Goal: Transaction & Acquisition: Purchase product/service

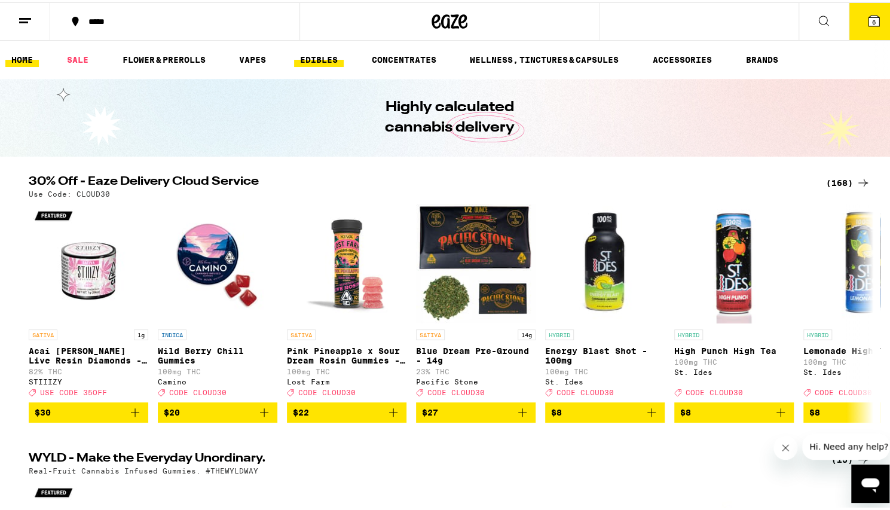
click at [319, 59] on link "EDIBLES" at bounding box center [319, 57] width 50 height 14
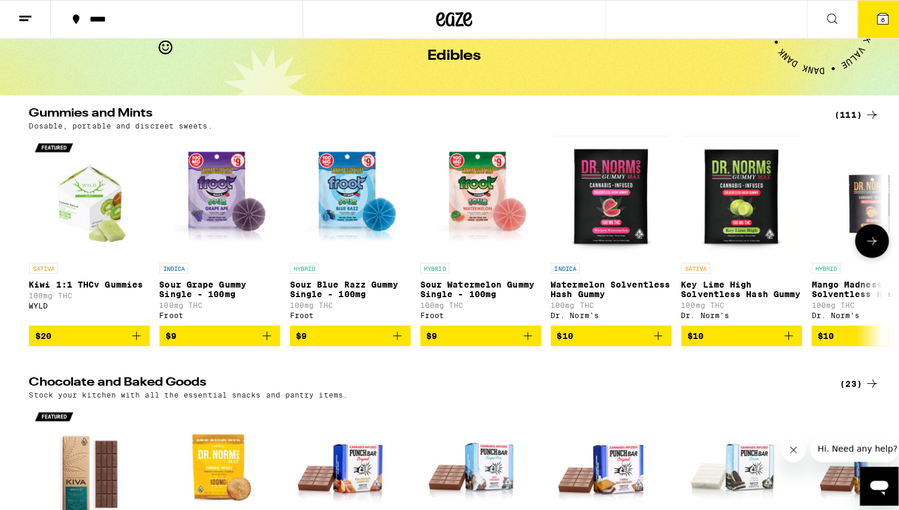
scroll to position [63, 0]
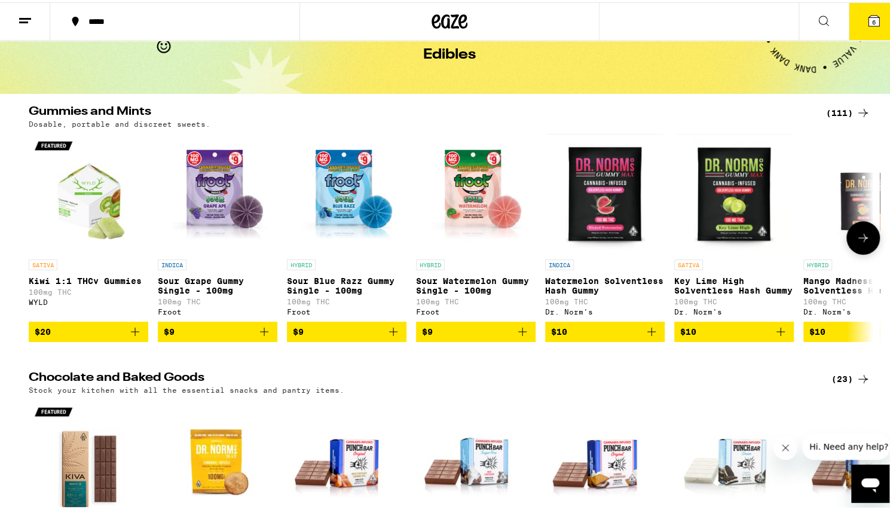
click at [262, 337] on icon "Add to bag" at bounding box center [264, 329] width 14 height 14
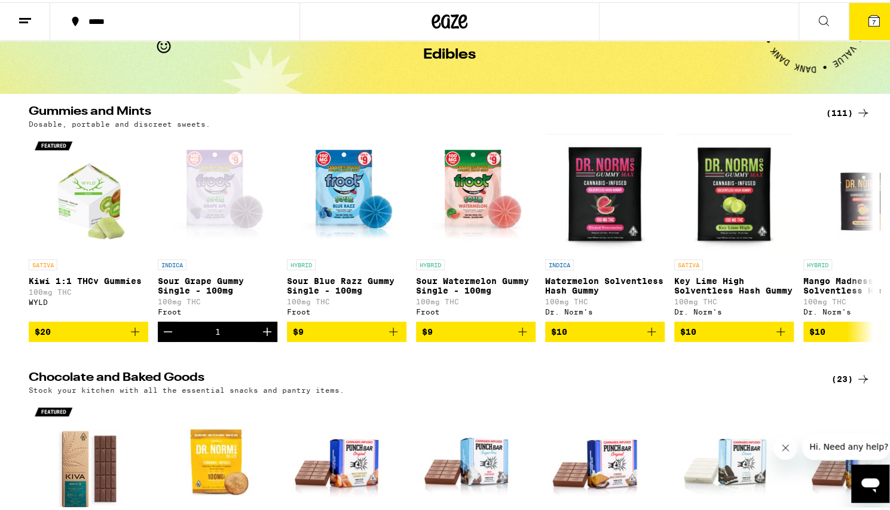
click at [872, 21] on span "7" at bounding box center [874, 19] width 4 height 7
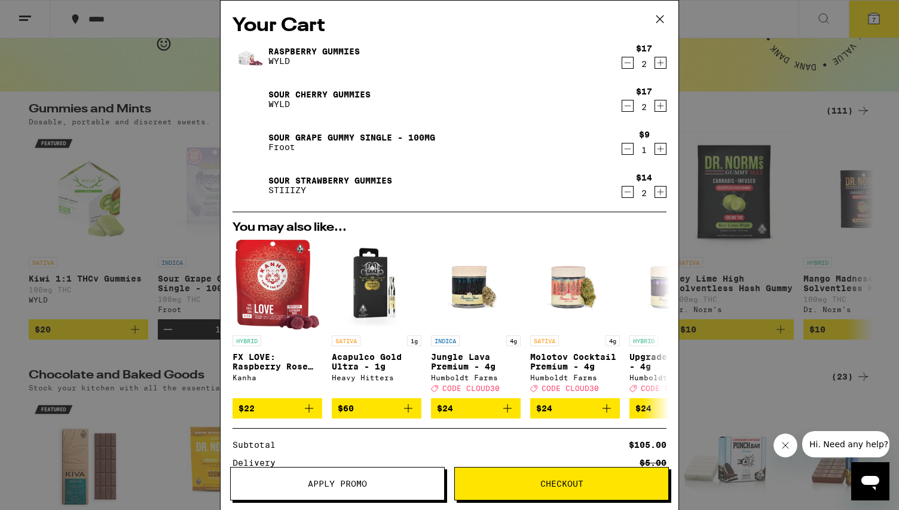
click at [622, 63] on icon "Decrement" at bounding box center [627, 63] width 11 height 14
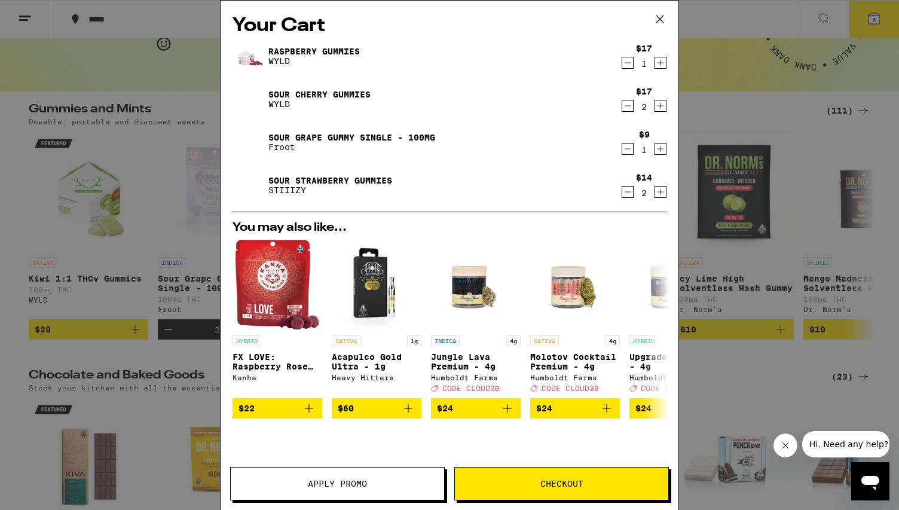
click at [622, 63] on icon "Decrement" at bounding box center [627, 63] width 11 height 14
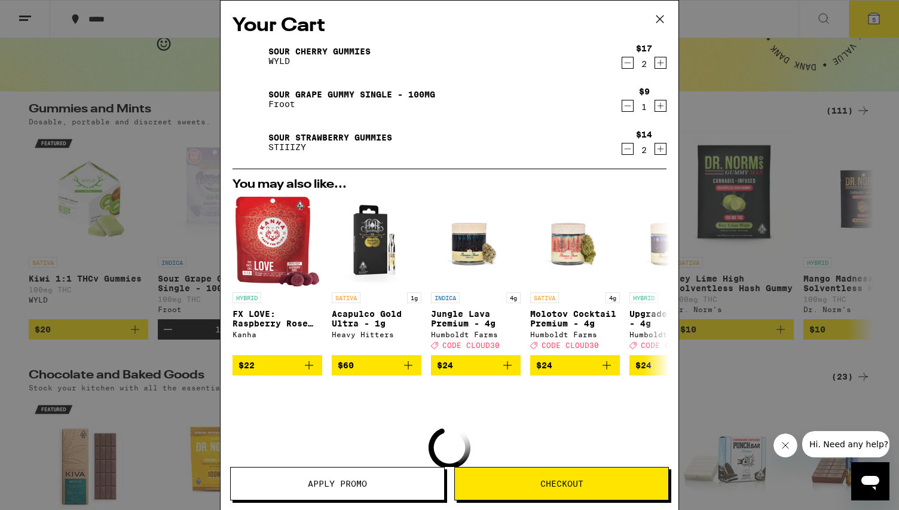
click at [622, 63] on icon "Decrement" at bounding box center [627, 63] width 11 height 14
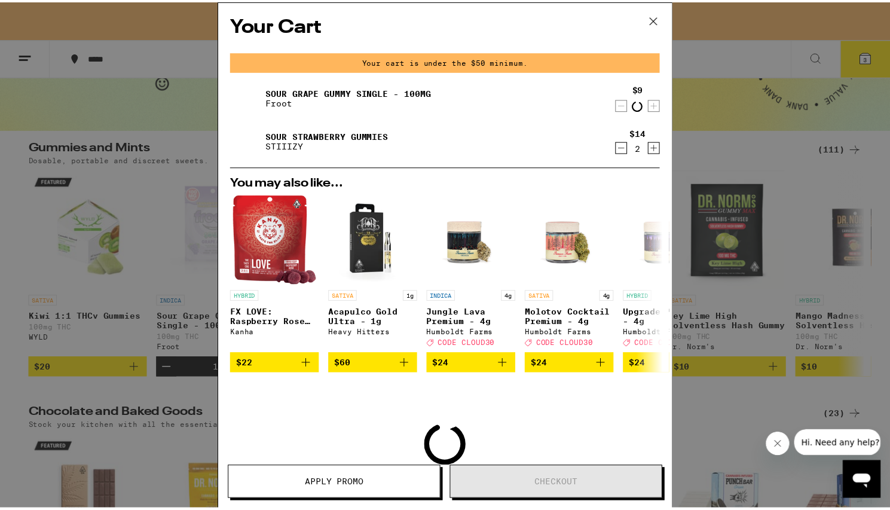
scroll to position [101, 0]
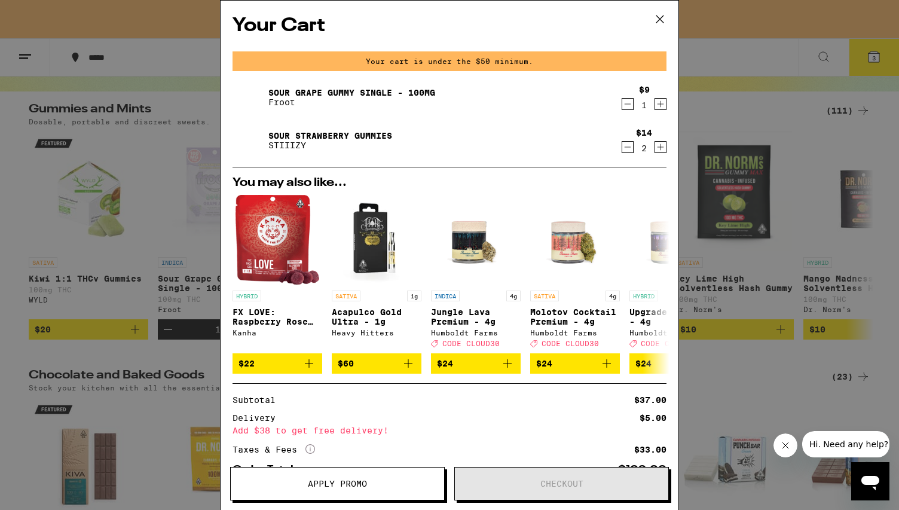
click at [625, 147] on icon "Decrement" at bounding box center [628, 147] width 7 height 0
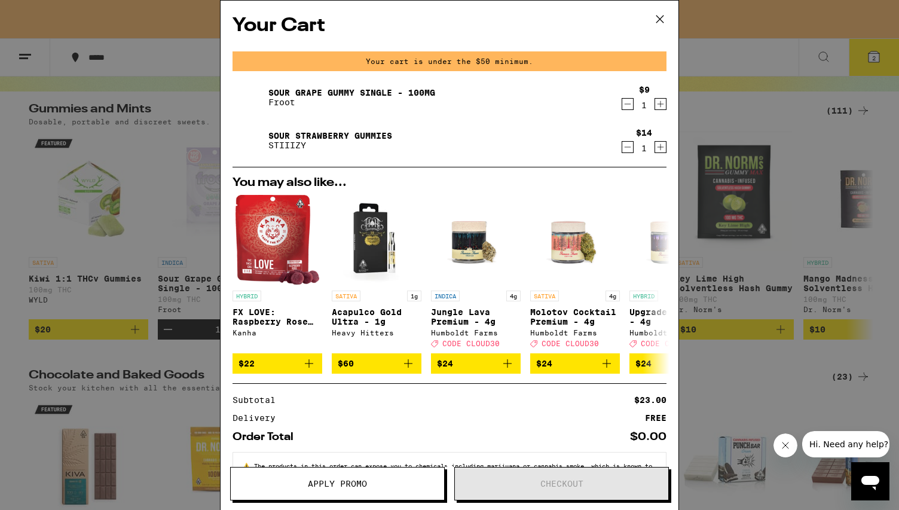
click at [625, 147] on icon "Decrement" at bounding box center [628, 147] width 7 height 0
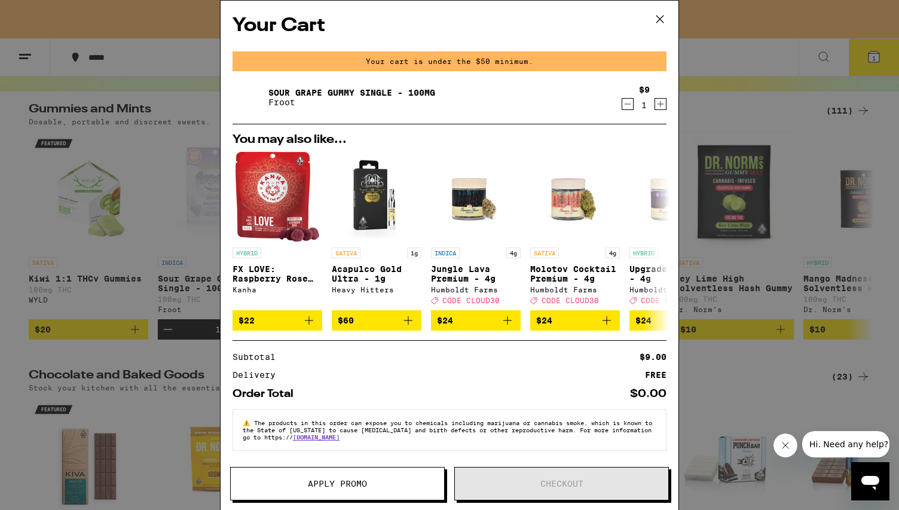
click at [661, 16] on icon at bounding box center [660, 19] width 18 height 18
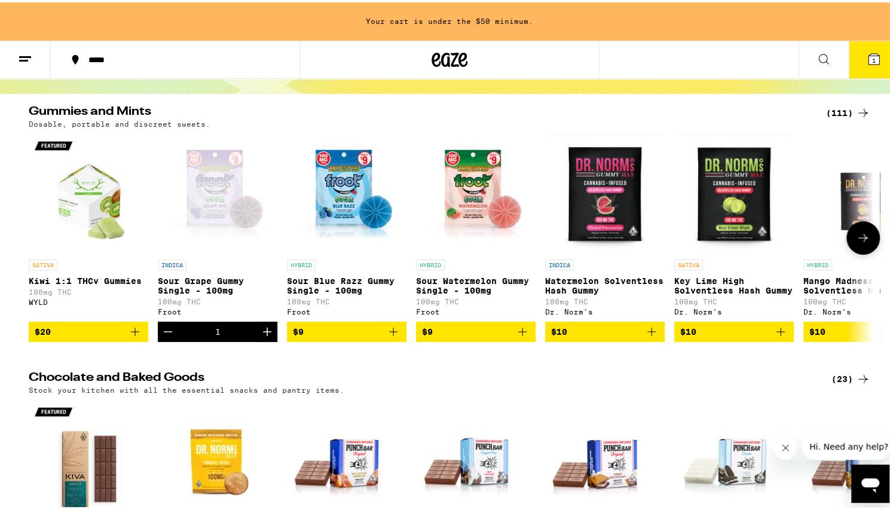
click at [859, 243] on icon at bounding box center [863, 235] width 14 height 14
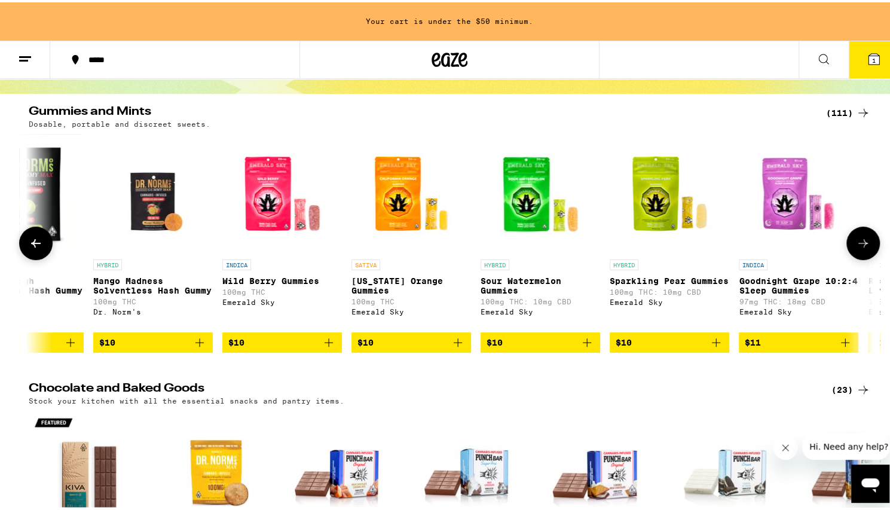
scroll to position [0, 711]
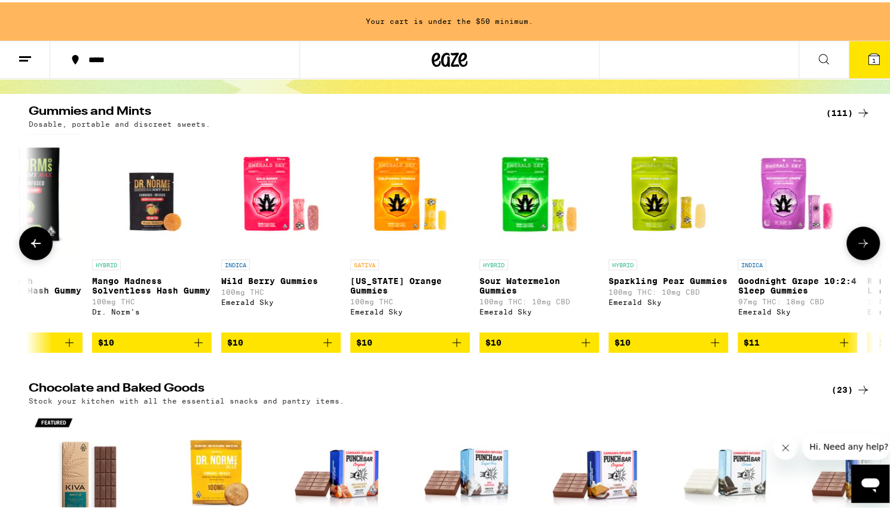
click at [859, 246] on icon at bounding box center [863, 241] width 14 height 14
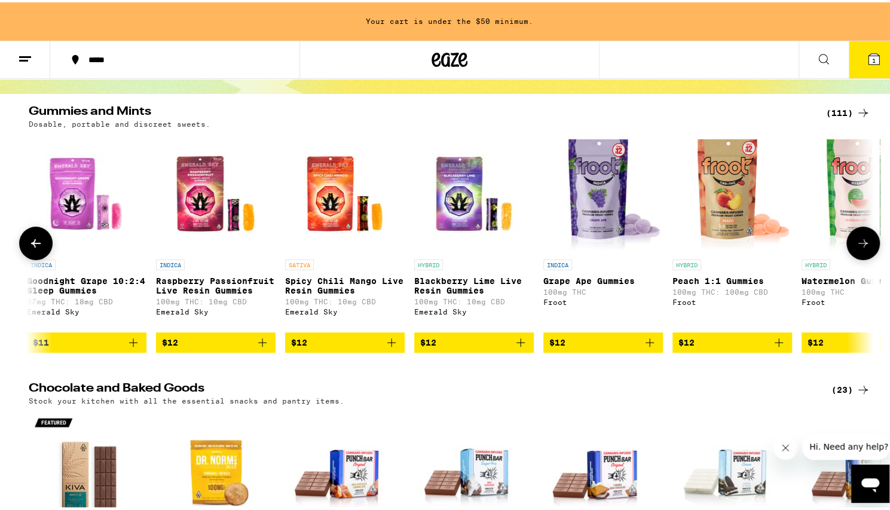
scroll to position [0, 1423]
click at [859, 246] on icon at bounding box center [863, 241] width 14 height 14
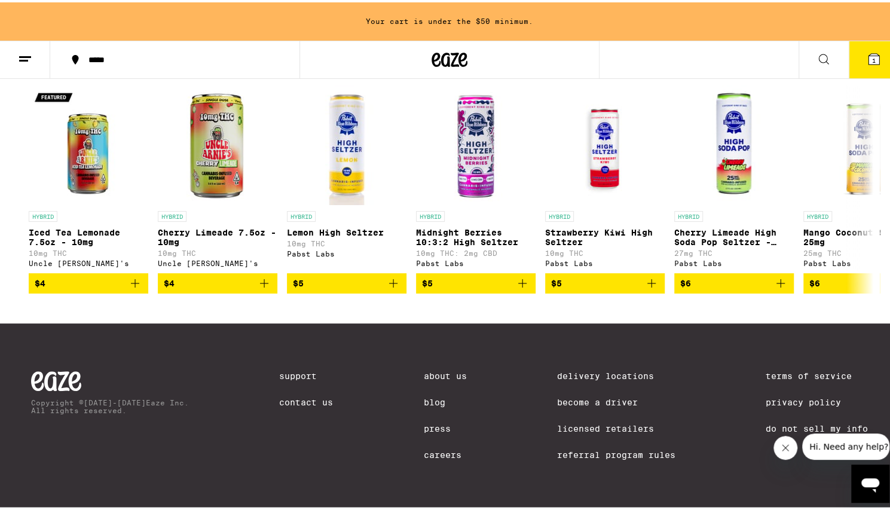
scroll to position [0, 0]
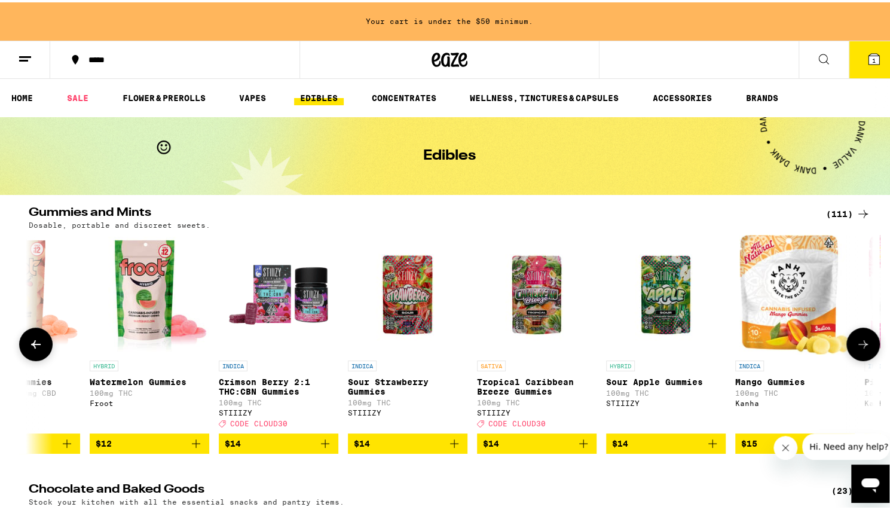
click at [322, 448] on icon "Add to bag" at bounding box center [325, 441] width 14 height 14
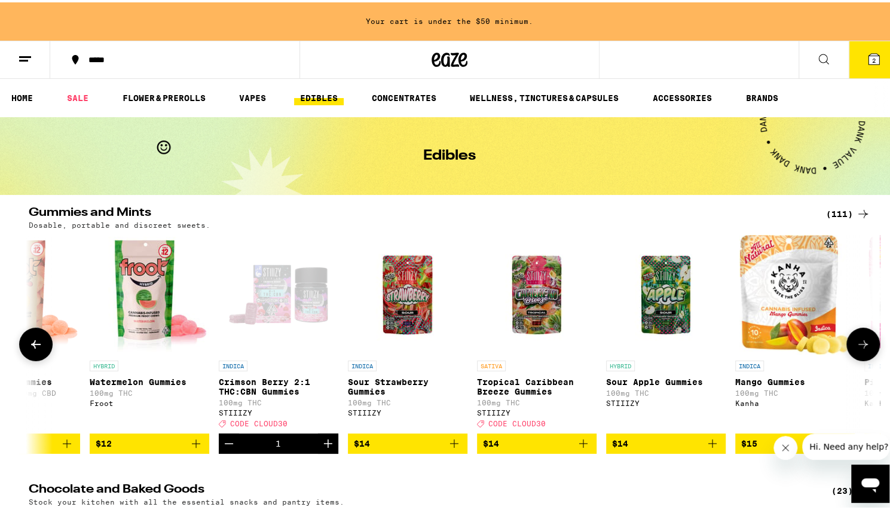
click at [859, 341] on icon at bounding box center [863, 342] width 14 height 14
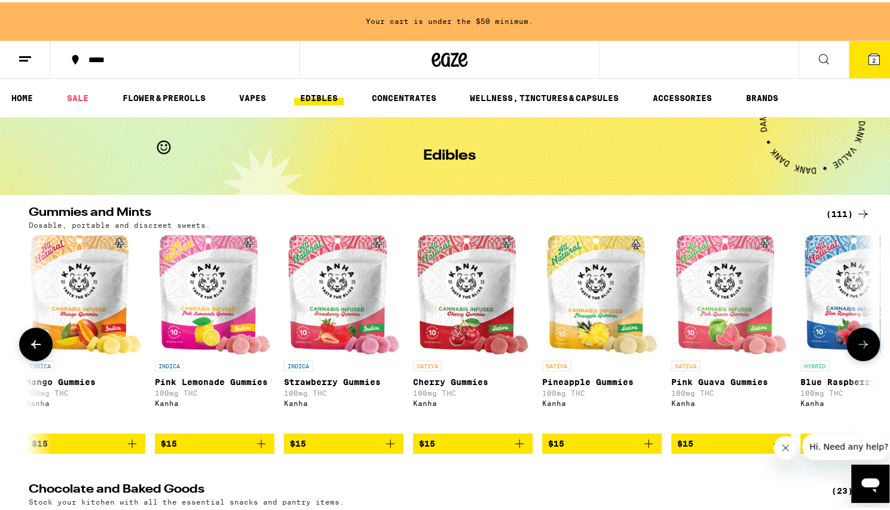
scroll to position [0, 2846]
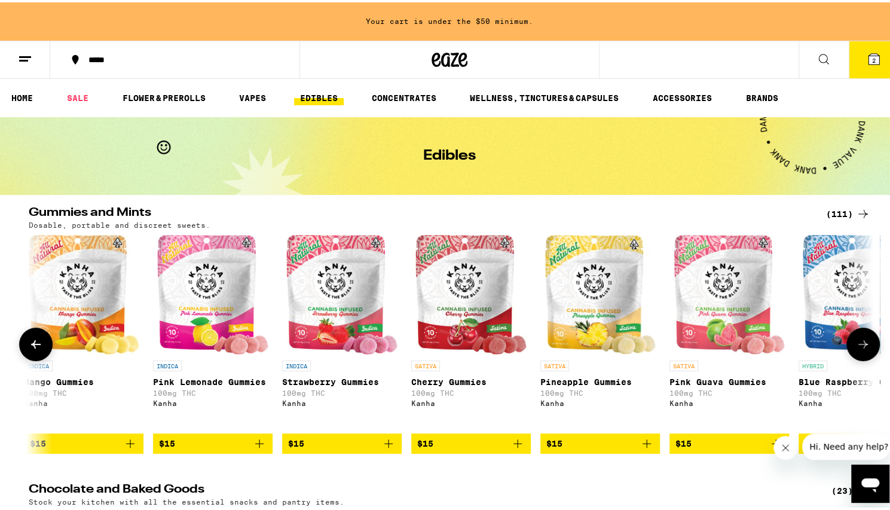
click at [859, 341] on icon at bounding box center [863, 342] width 14 height 14
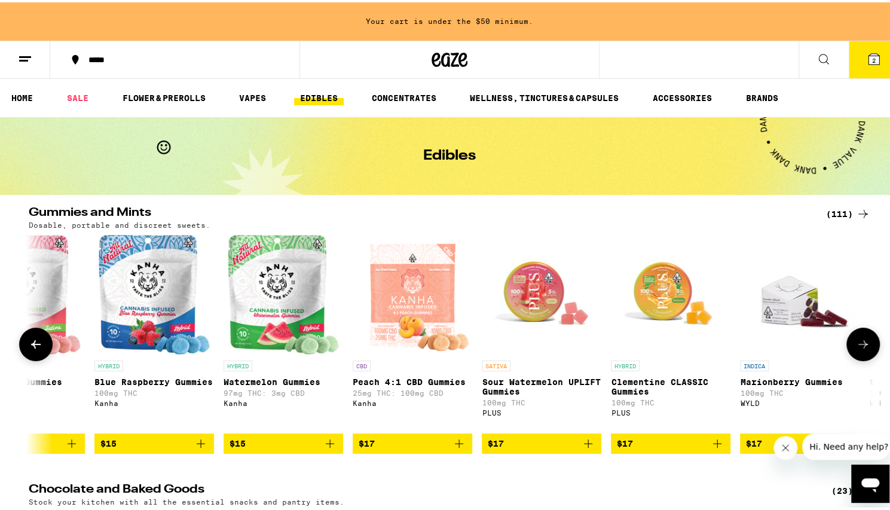
scroll to position [0, 3557]
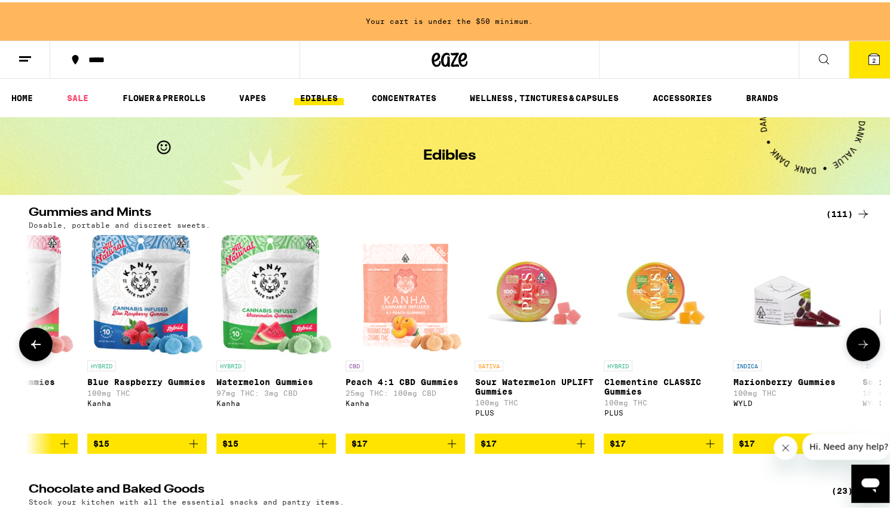
click at [859, 341] on icon at bounding box center [863, 342] width 14 height 14
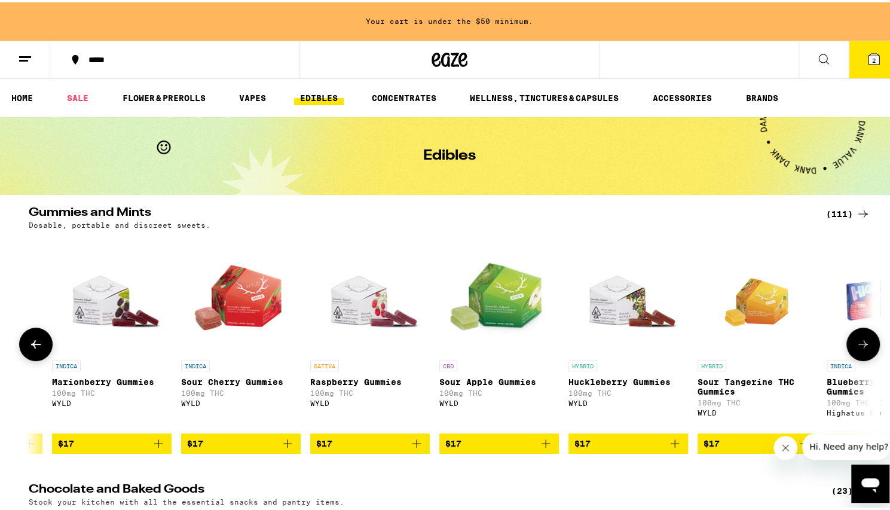
scroll to position [0, 4269]
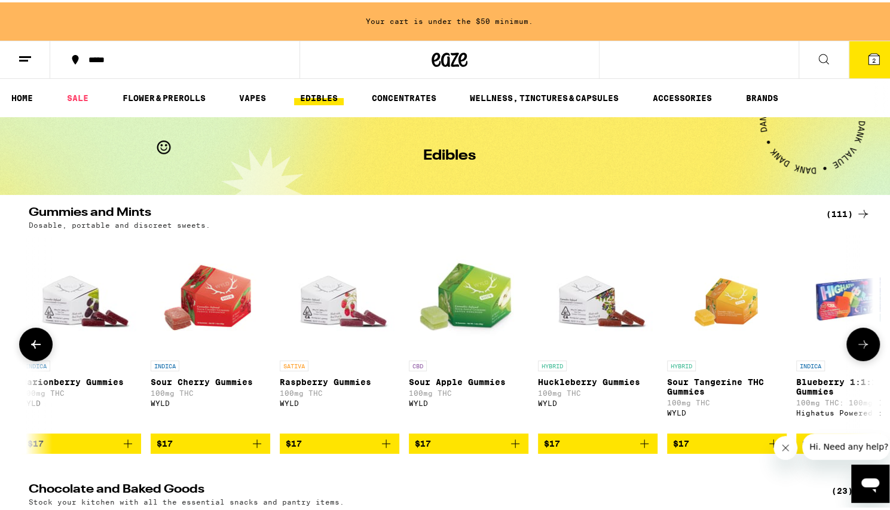
click at [253, 448] on icon "Add to bag" at bounding box center [257, 441] width 14 height 14
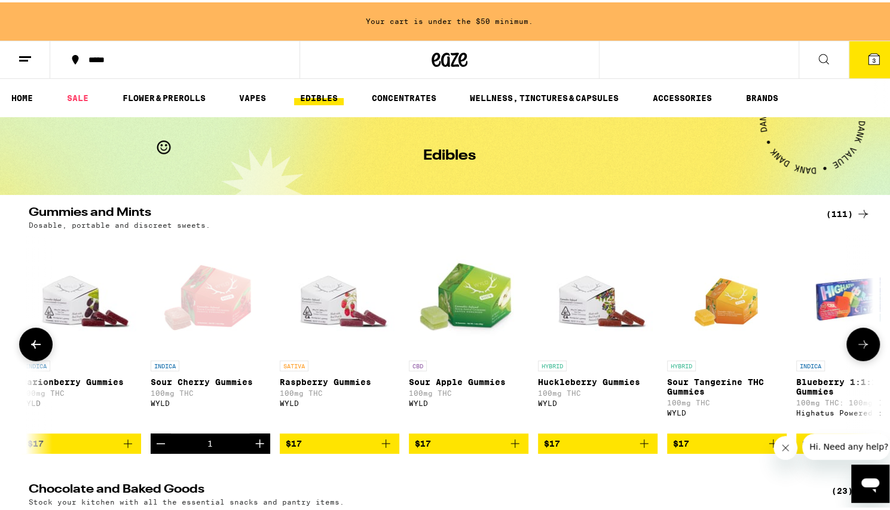
click at [866, 343] on button at bounding box center [863, 341] width 33 height 33
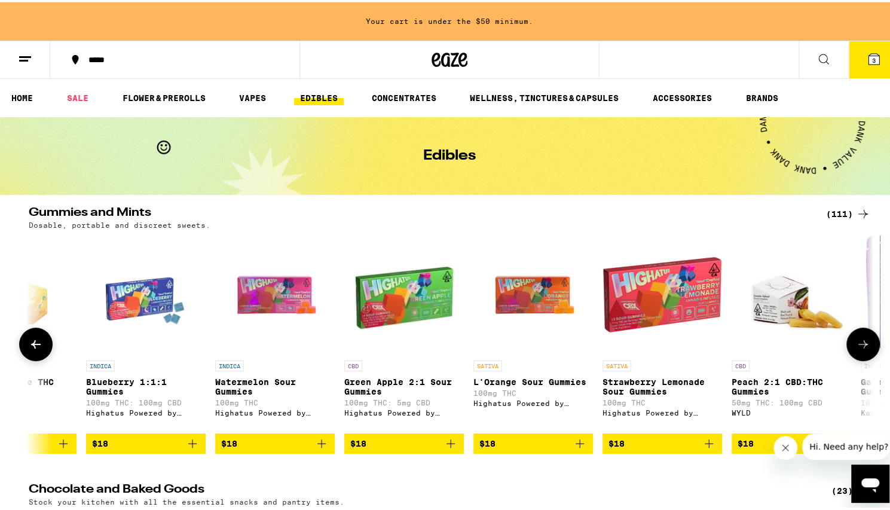
scroll to position [0, 4980]
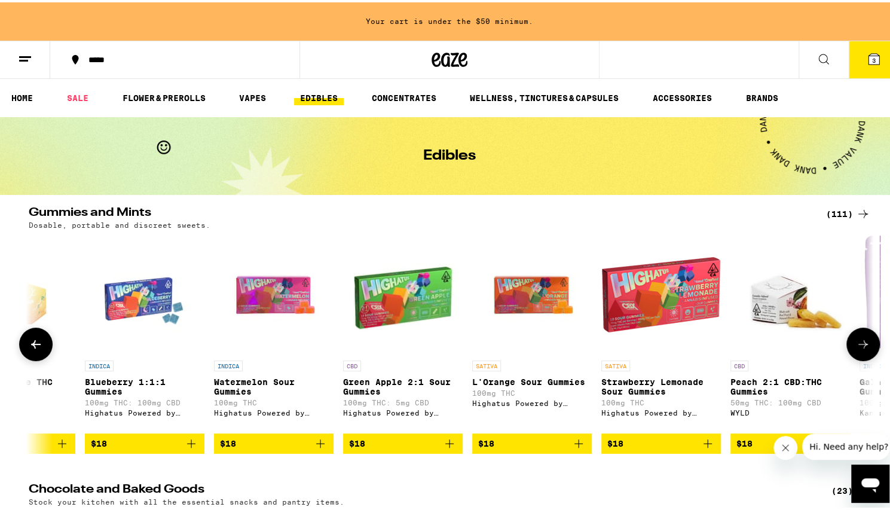
click at [866, 343] on button at bounding box center [863, 341] width 33 height 33
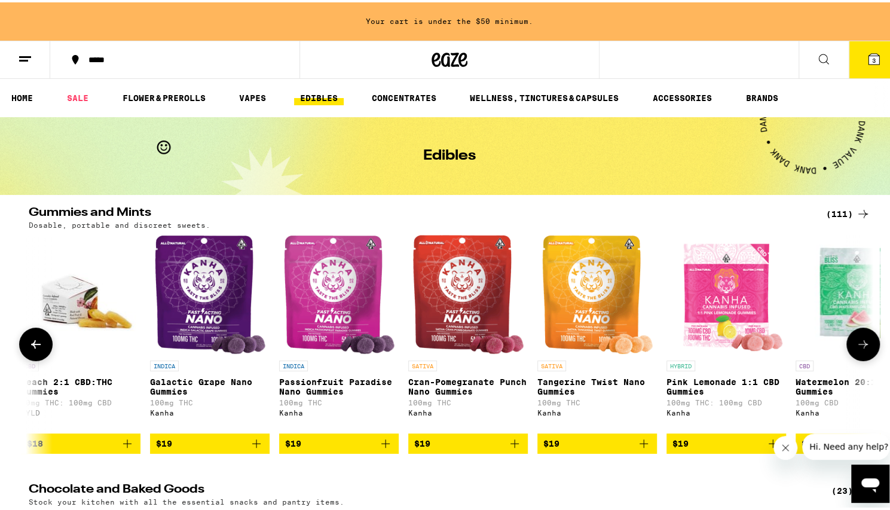
scroll to position [0, 5692]
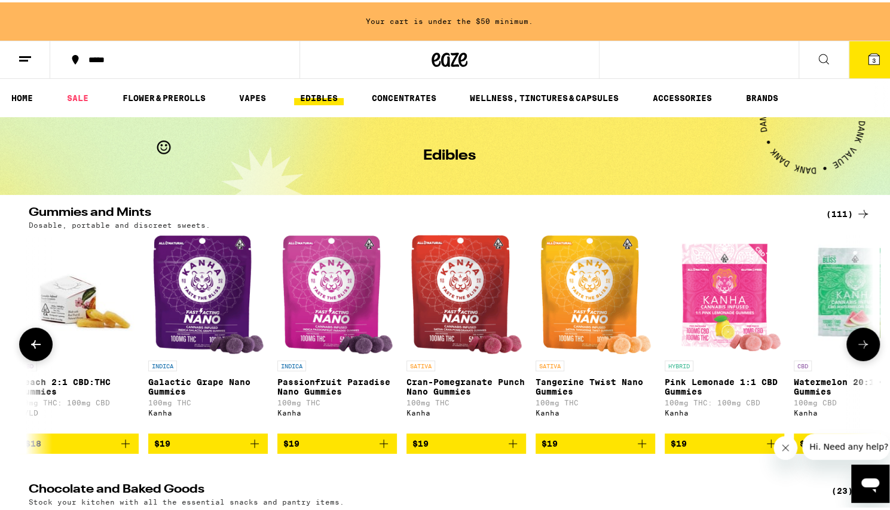
click at [866, 343] on button at bounding box center [863, 341] width 33 height 33
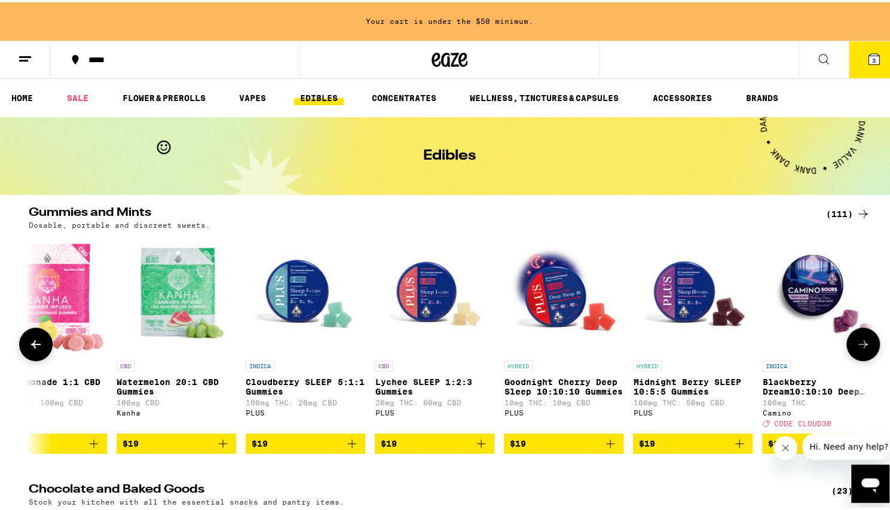
scroll to position [0, 6403]
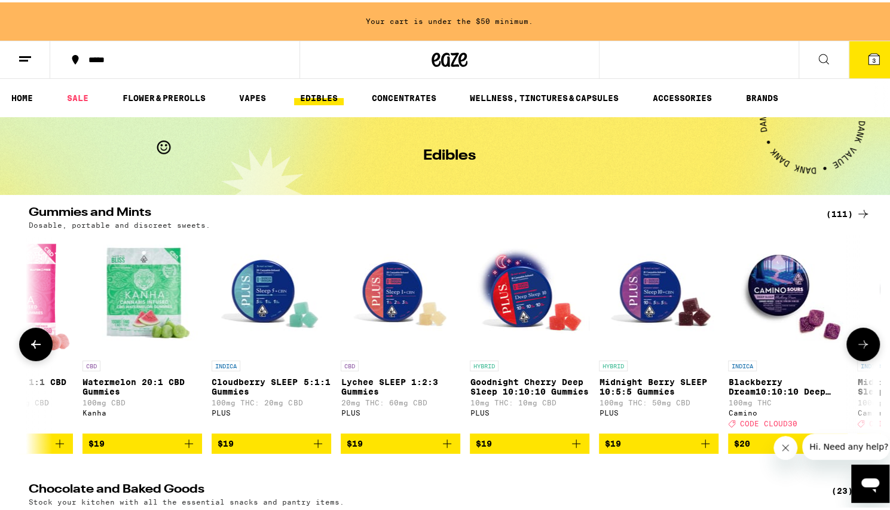
click at [574, 448] on icon "Add to bag" at bounding box center [576, 441] width 14 height 14
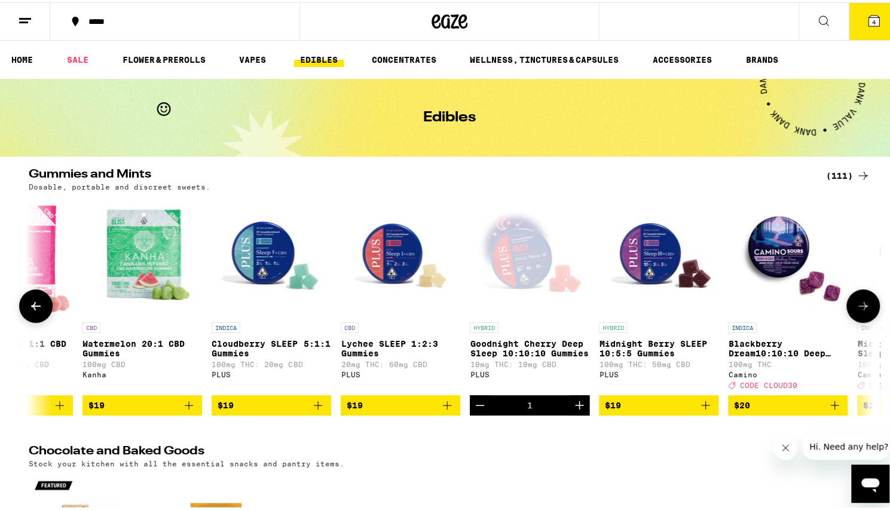
click at [860, 308] on icon at bounding box center [864, 304] width 10 height 8
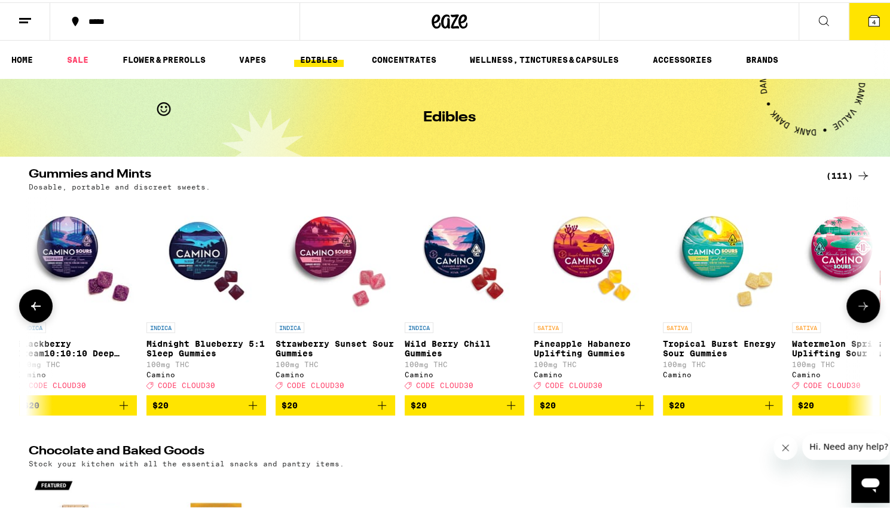
scroll to position [0, 7115]
click at [860, 308] on icon at bounding box center [864, 304] width 10 height 8
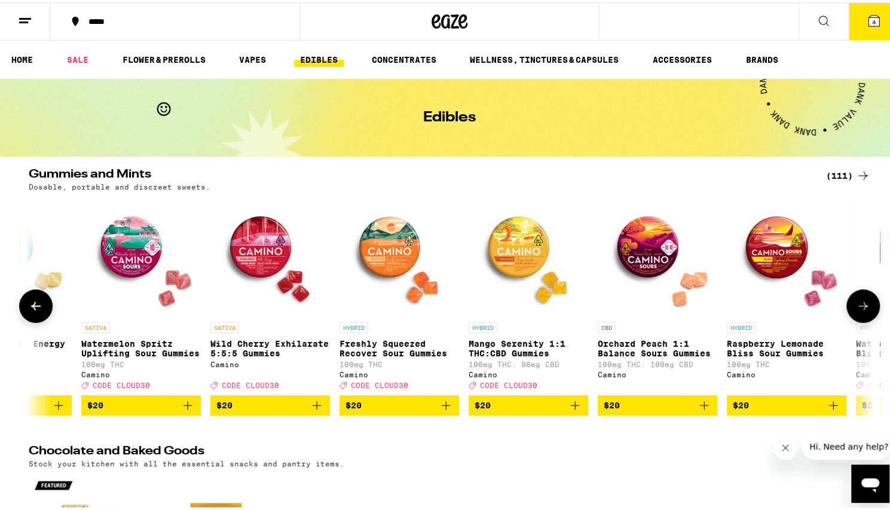
scroll to position [0, 7826]
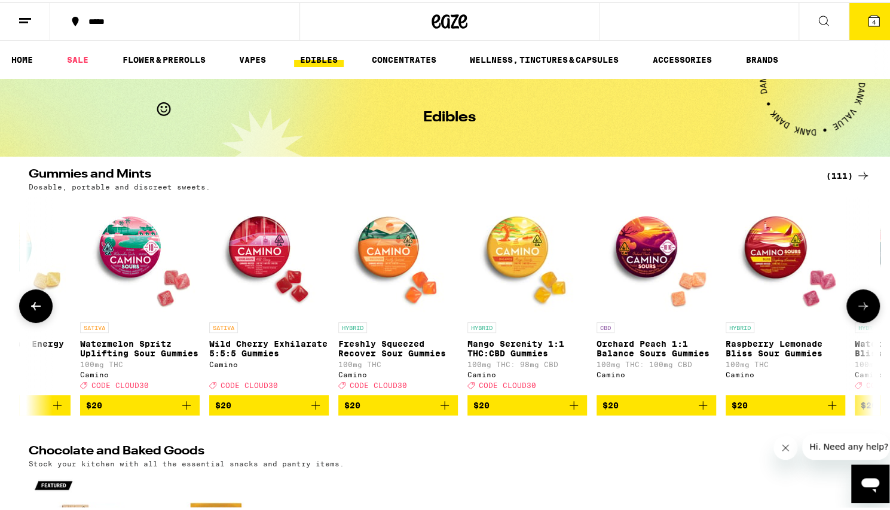
click at [860, 308] on icon at bounding box center [864, 304] width 10 height 8
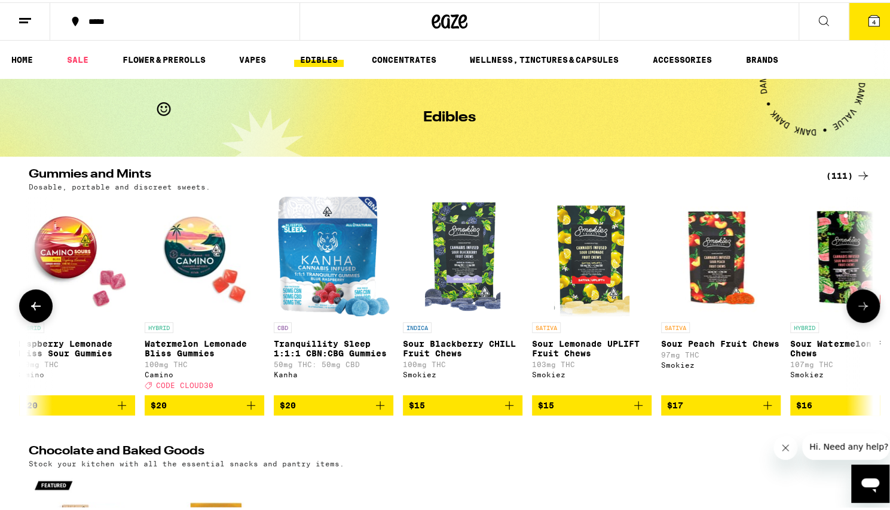
scroll to position [0, 8538]
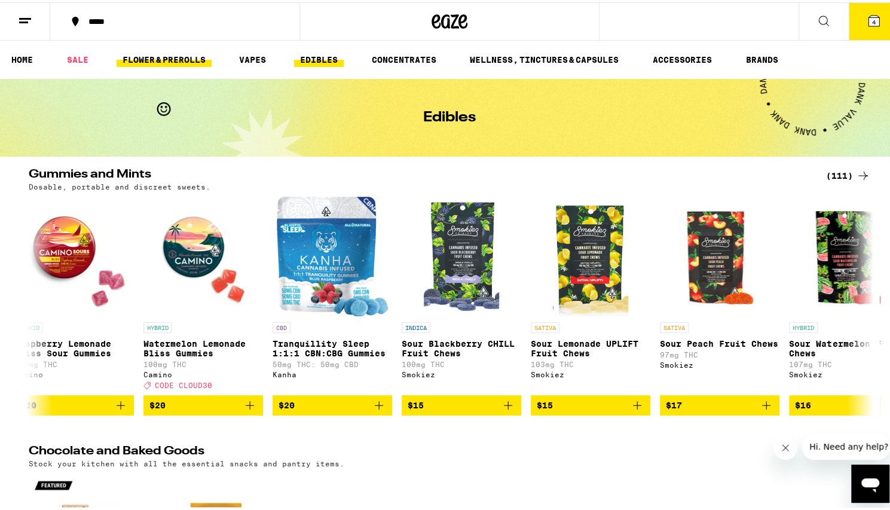
click at [157, 63] on link "FLOWER & PREROLLS" at bounding box center [164, 57] width 95 height 14
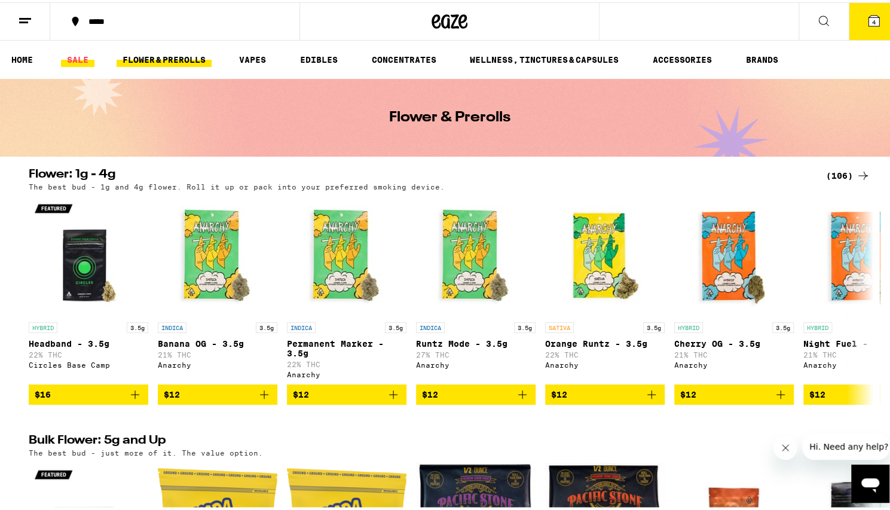
click at [76, 57] on link "SALE" at bounding box center [77, 57] width 33 height 14
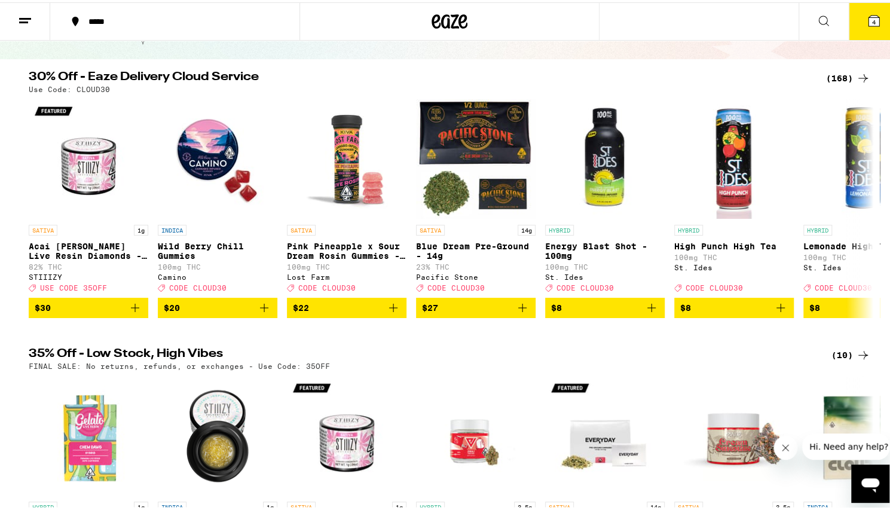
scroll to position [79, 0]
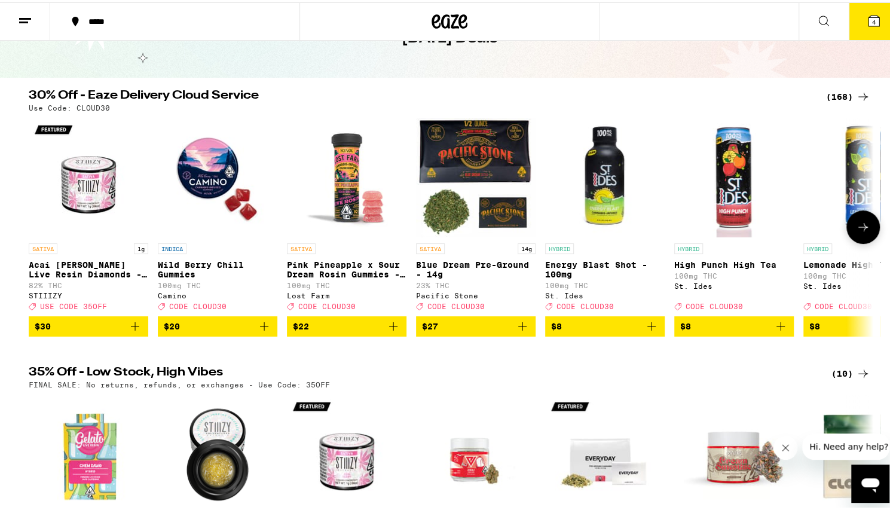
click at [860, 228] on icon at bounding box center [863, 225] width 14 height 14
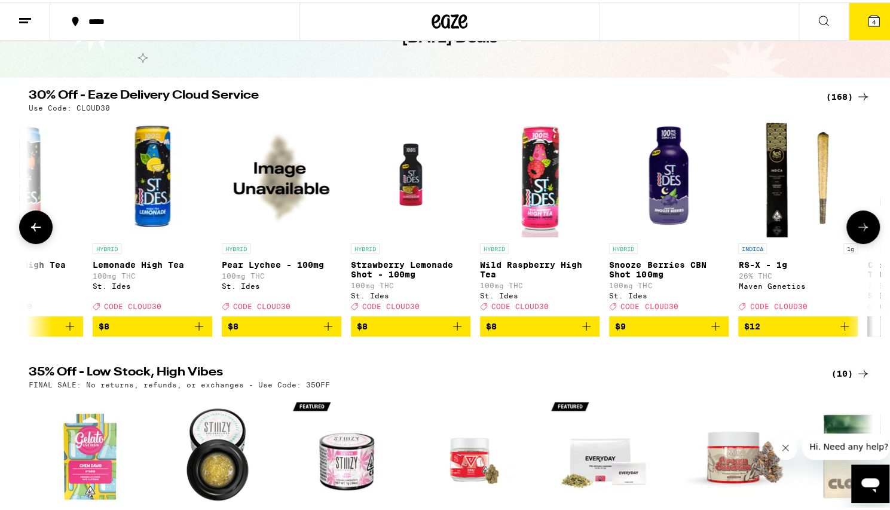
scroll to position [0, 711]
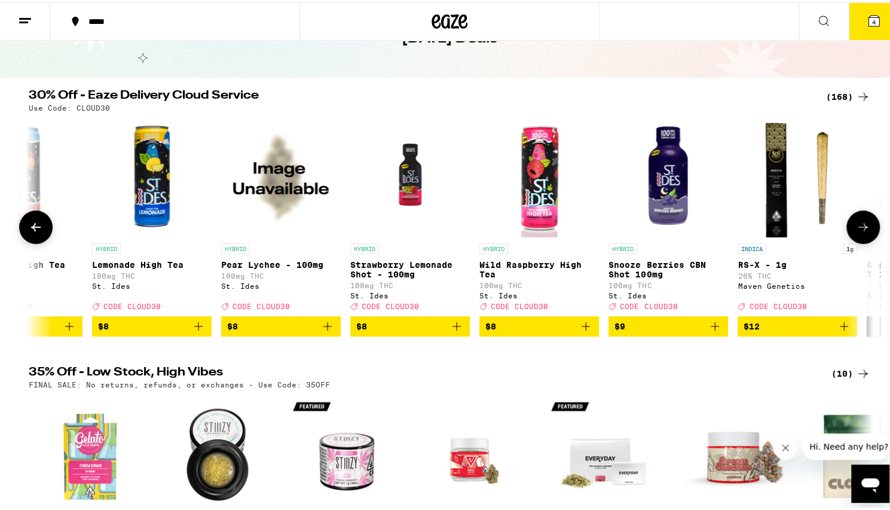
click at [860, 228] on icon at bounding box center [863, 225] width 14 height 14
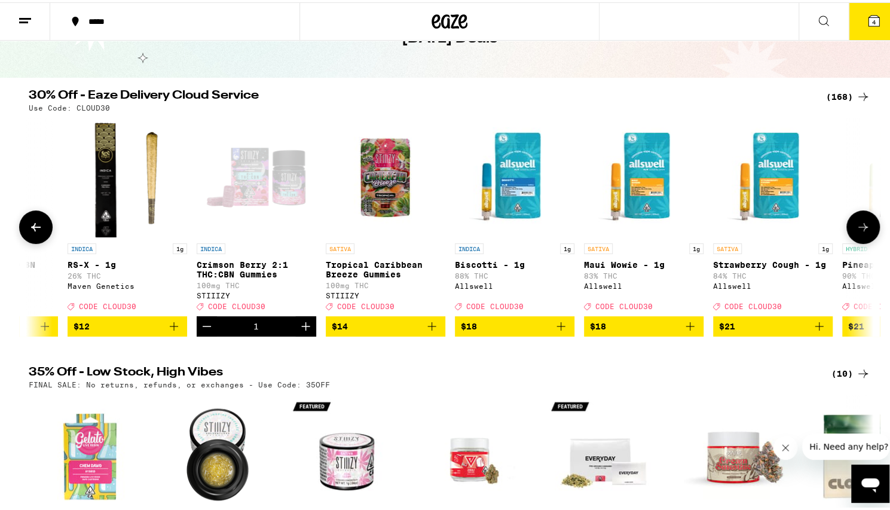
scroll to position [0, 1423]
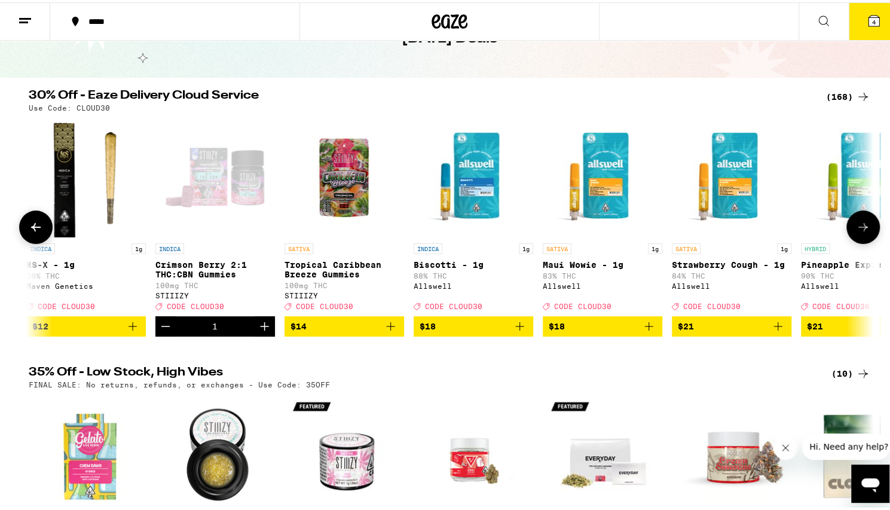
click at [860, 228] on icon at bounding box center [863, 225] width 14 height 14
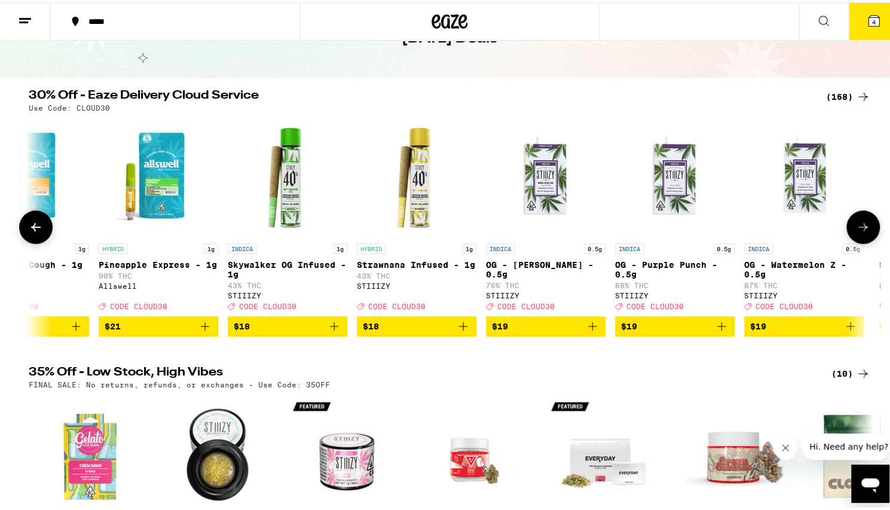
scroll to position [0, 2134]
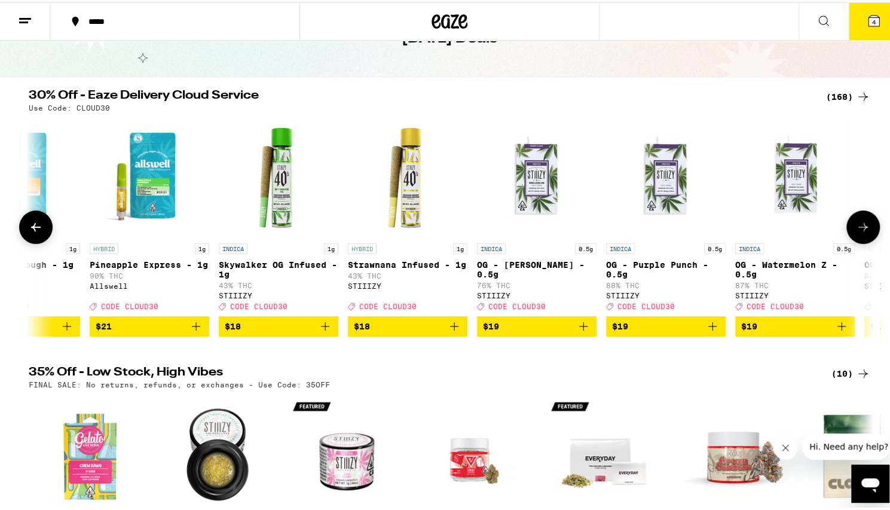
click at [860, 228] on icon at bounding box center [863, 225] width 14 height 14
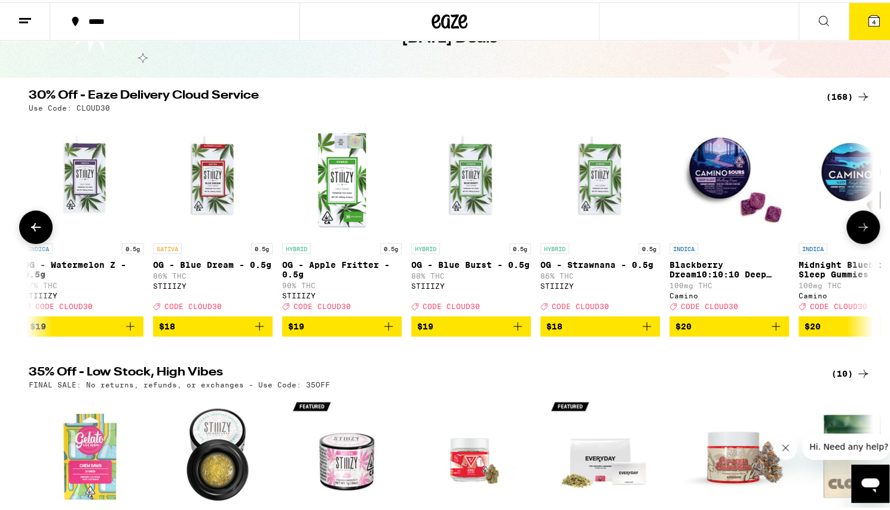
click at [860, 228] on icon at bounding box center [863, 225] width 14 height 14
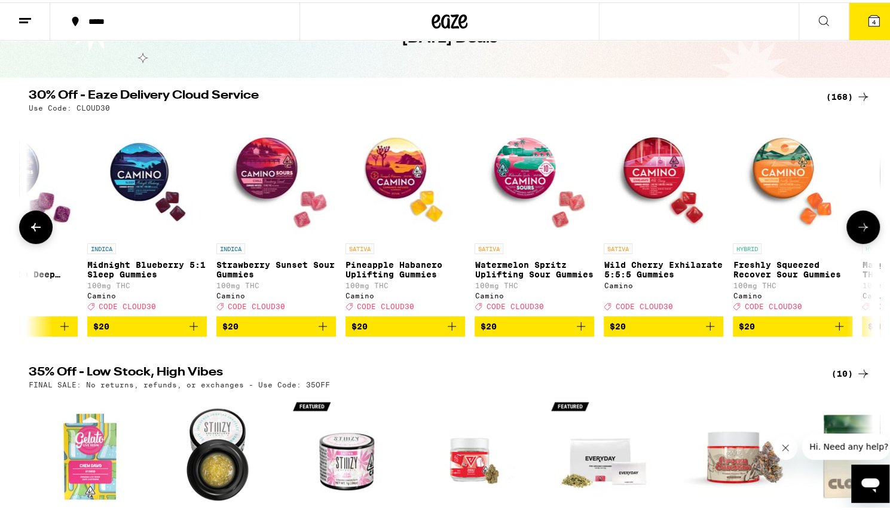
click at [860, 228] on icon at bounding box center [863, 225] width 14 height 14
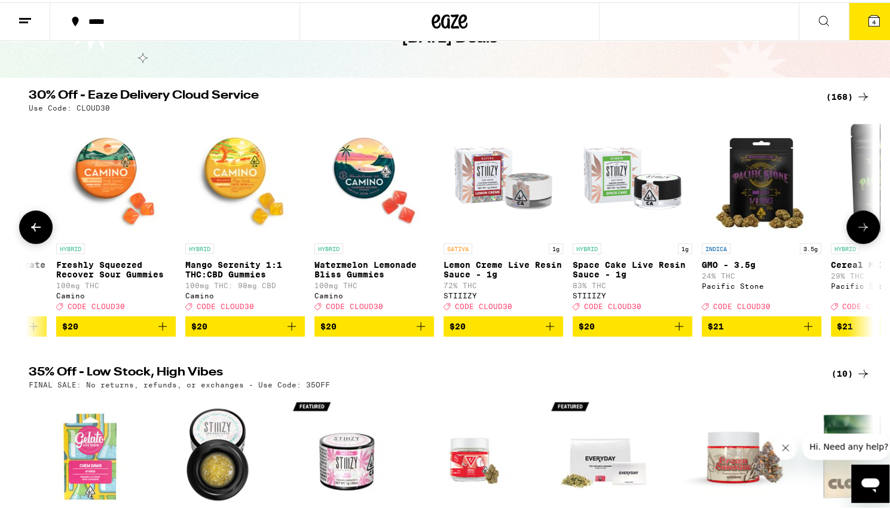
scroll to position [0, 4269]
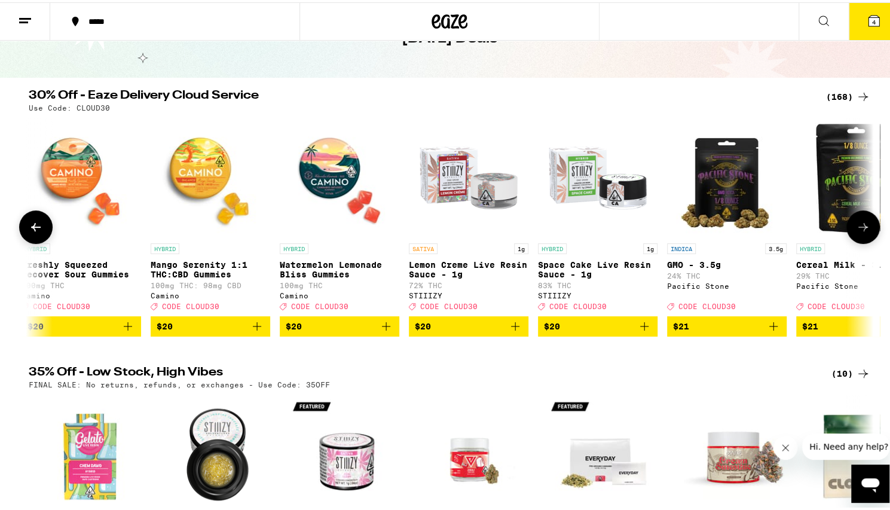
click at [860, 228] on icon at bounding box center [863, 225] width 14 height 14
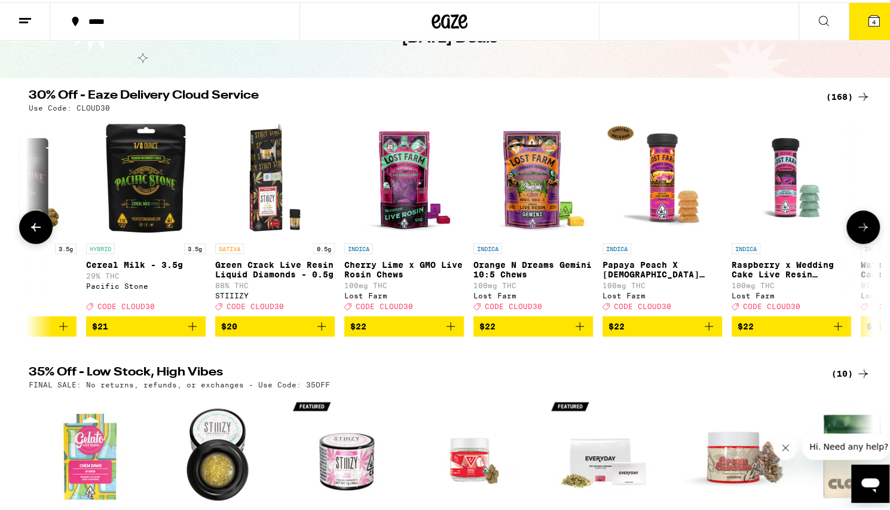
scroll to position [0, 4980]
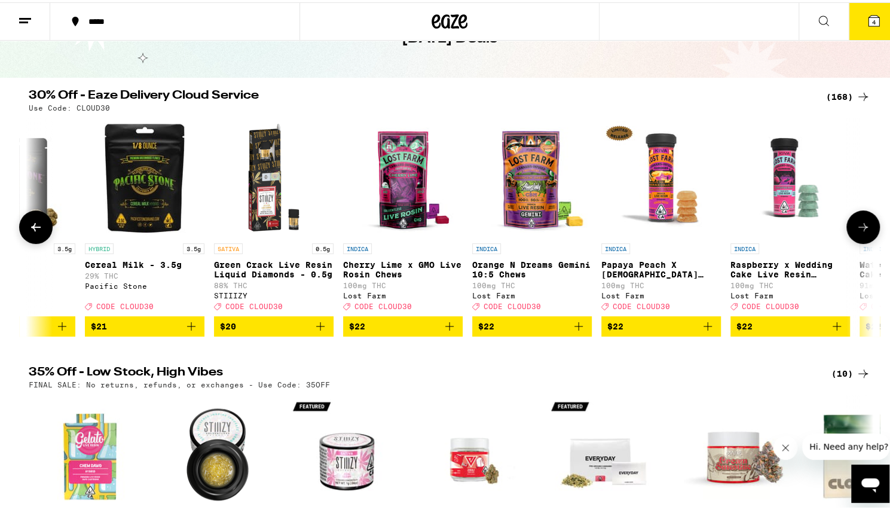
click at [32, 229] on icon at bounding box center [36, 225] width 10 height 8
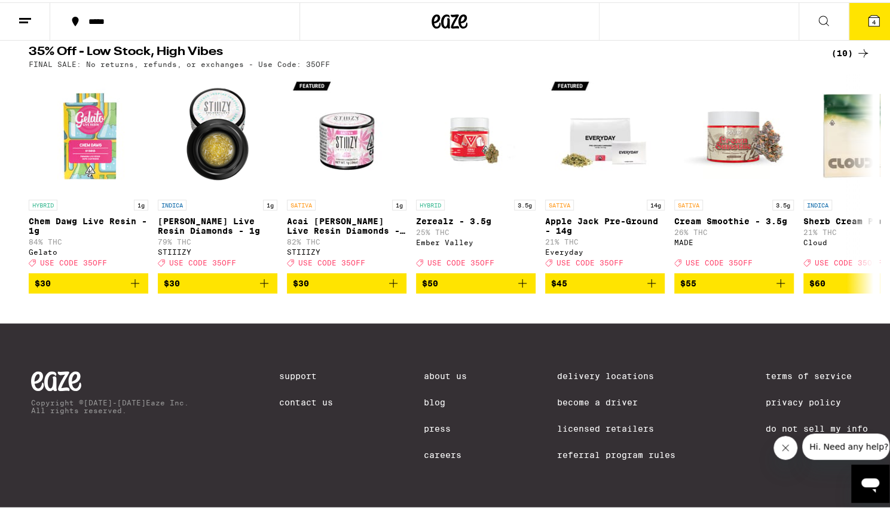
scroll to position [0, 0]
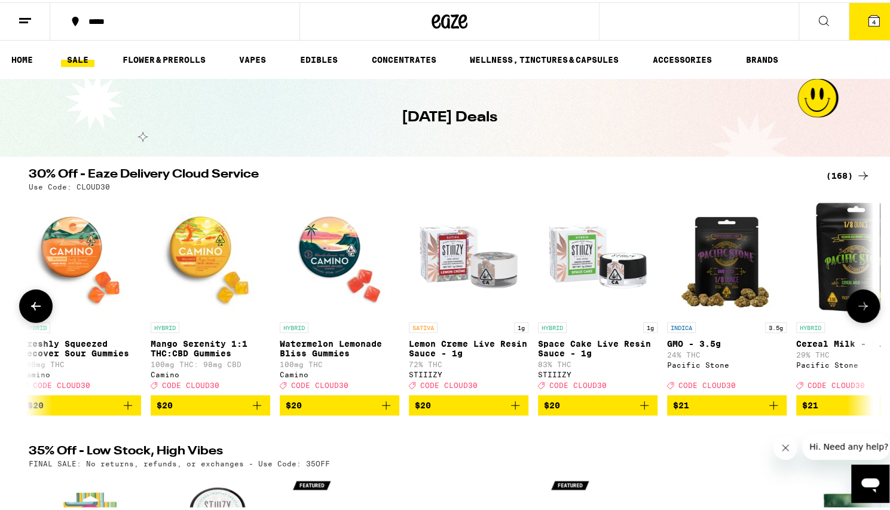
click at [862, 308] on icon at bounding box center [864, 304] width 10 height 8
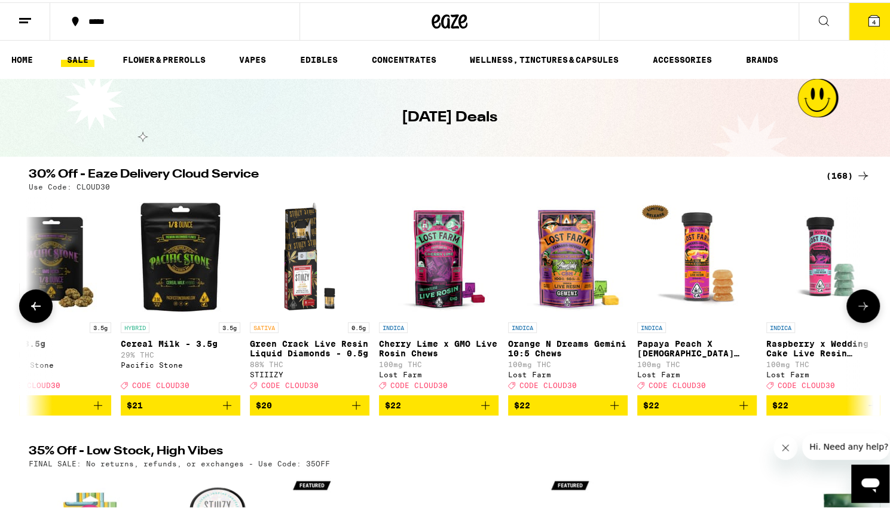
scroll to position [0, 4980]
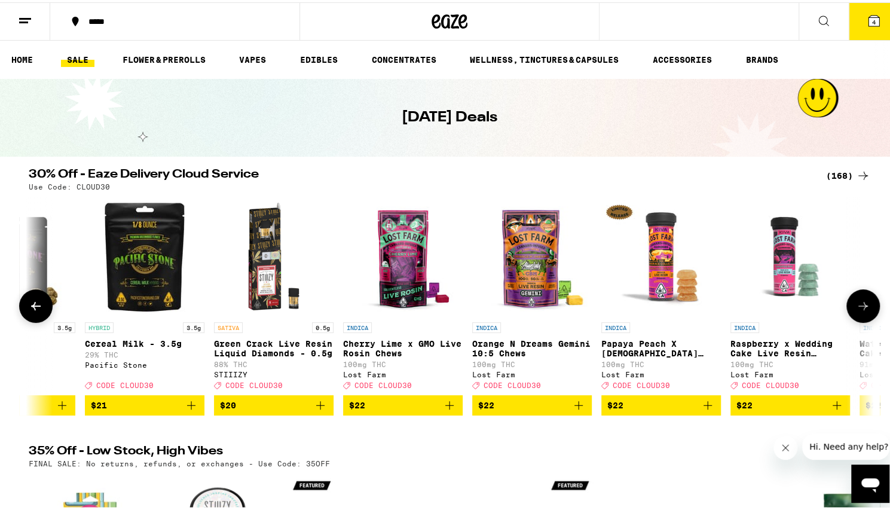
click at [862, 308] on icon at bounding box center [864, 304] width 10 height 8
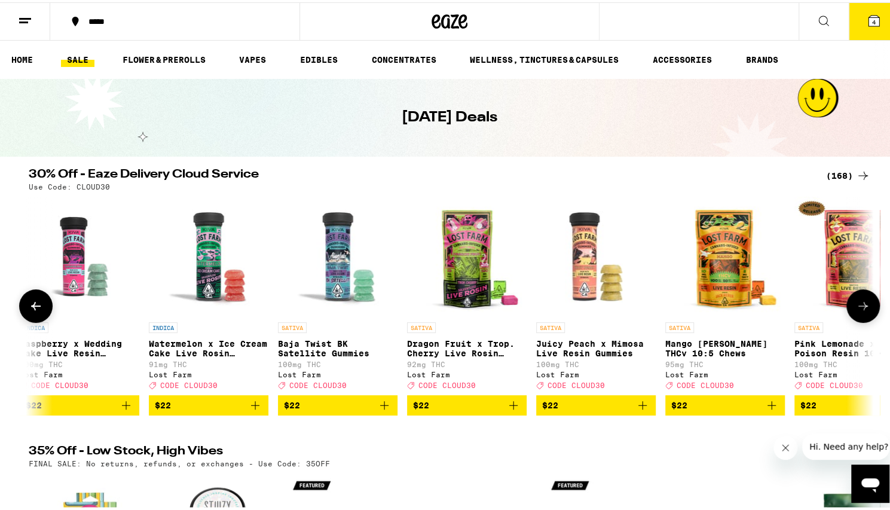
scroll to position [0, 5692]
click at [31, 307] on icon at bounding box center [36, 304] width 10 height 8
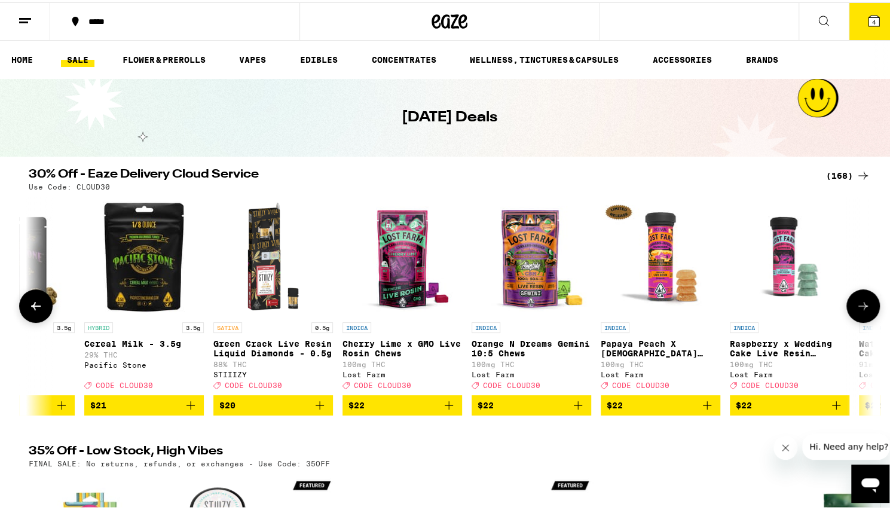
scroll to position [0, 4980]
click at [31, 307] on icon at bounding box center [36, 304] width 10 height 8
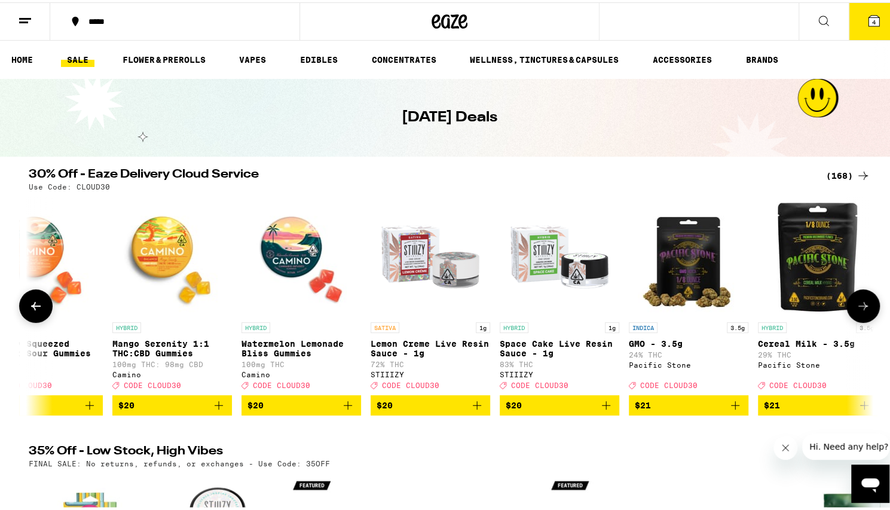
scroll to position [0, 4269]
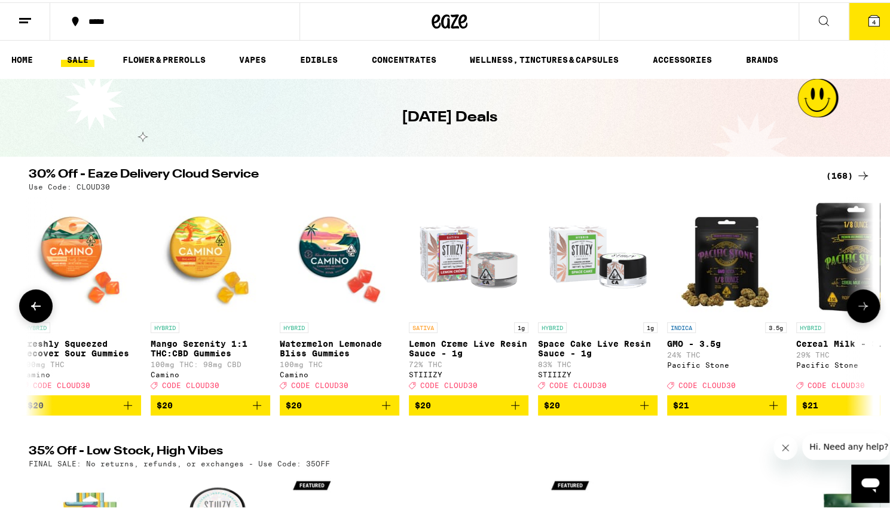
click at [860, 308] on icon at bounding box center [864, 304] width 10 height 8
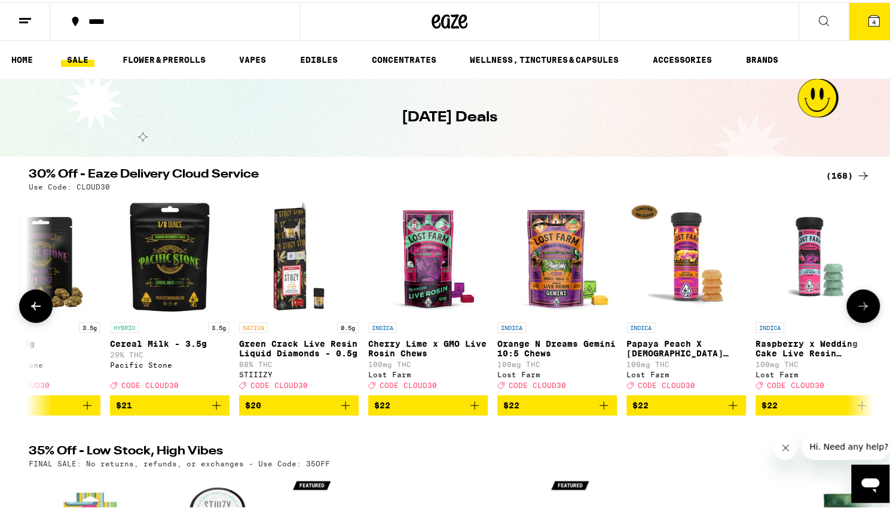
scroll to position [0, 4980]
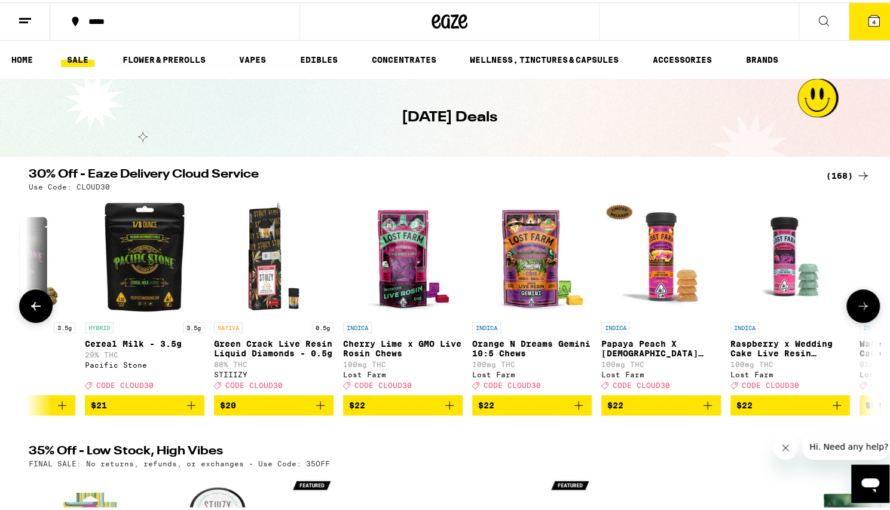
click at [860, 308] on icon at bounding box center [864, 304] width 10 height 8
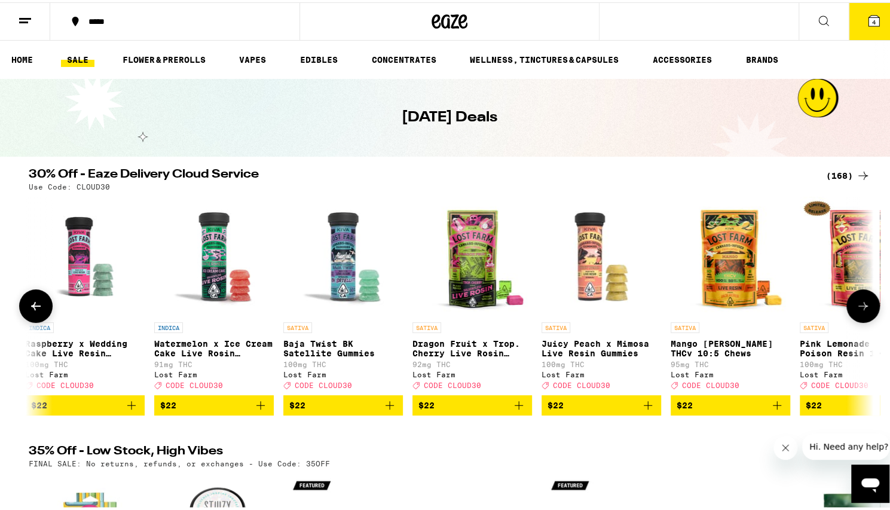
scroll to position [0, 5692]
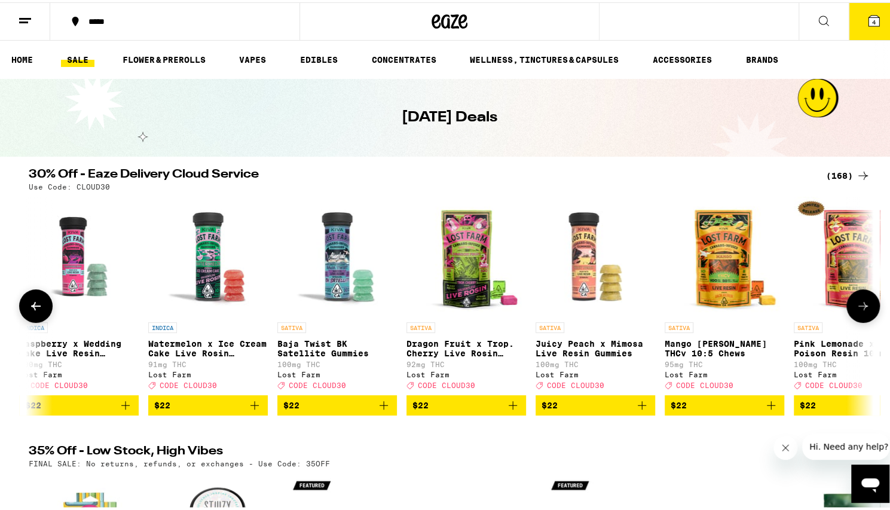
click at [860, 308] on icon at bounding box center [864, 304] width 10 height 8
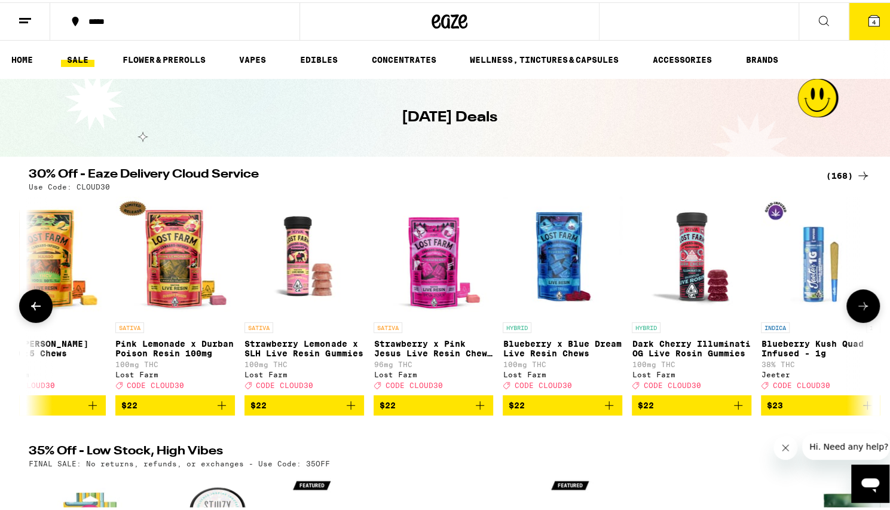
scroll to position [0, 6403]
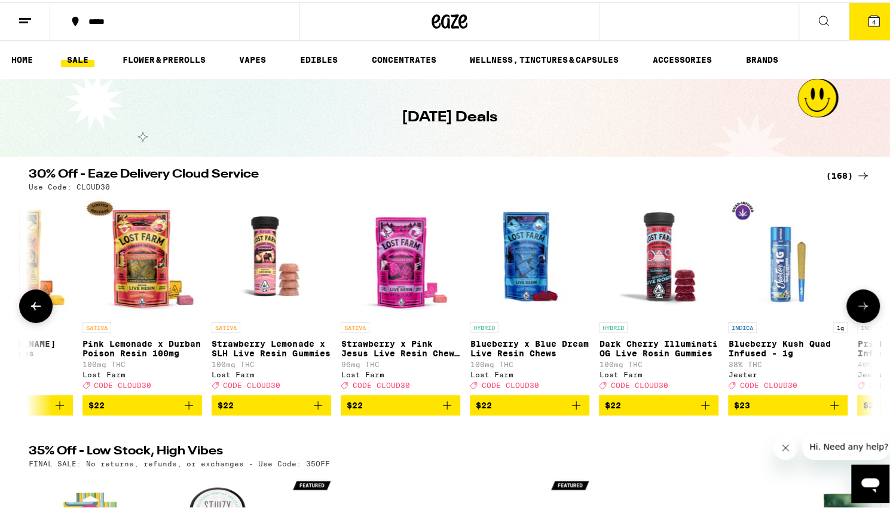
click at [860, 308] on icon at bounding box center [864, 304] width 10 height 8
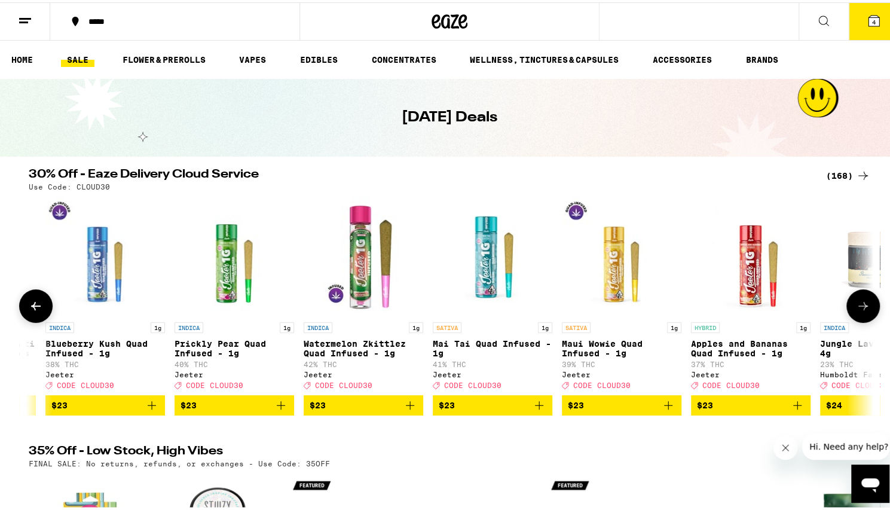
scroll to position [0, 7115]
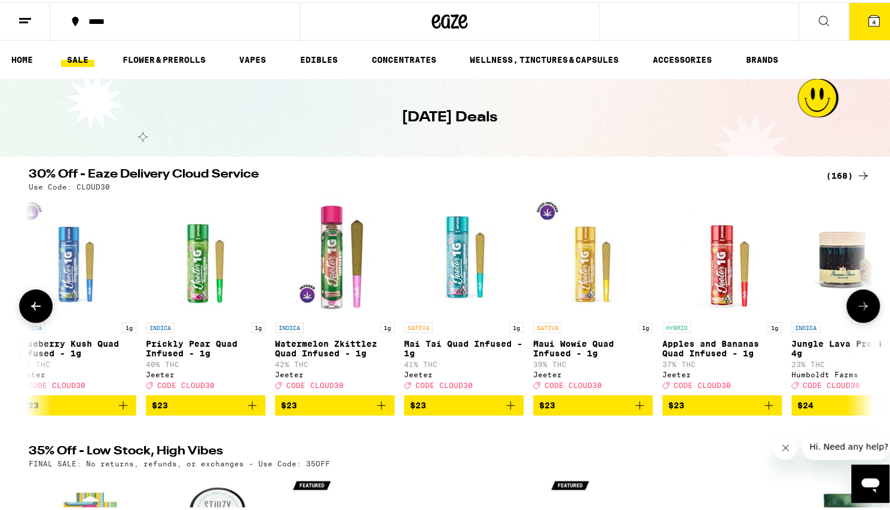
click at [860, 308] on icon at bounding box center [864, 304] width 10 height 8
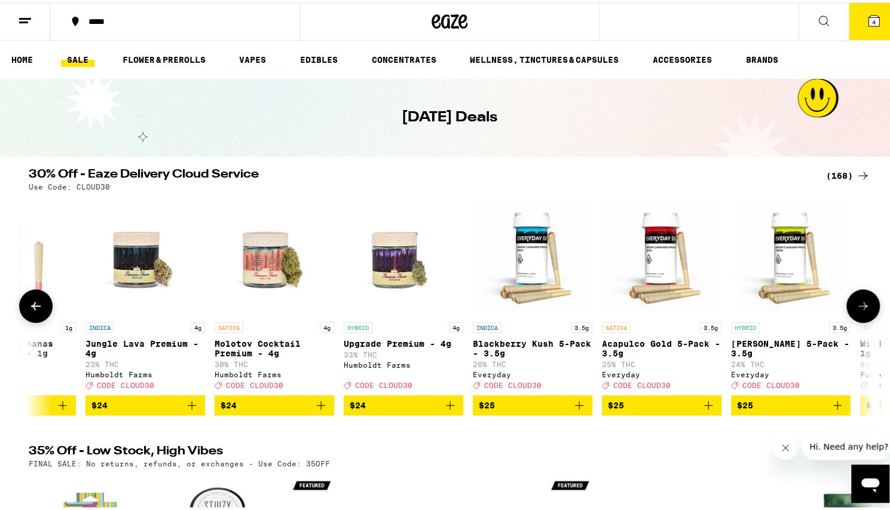
scroll to position [0, 7826]
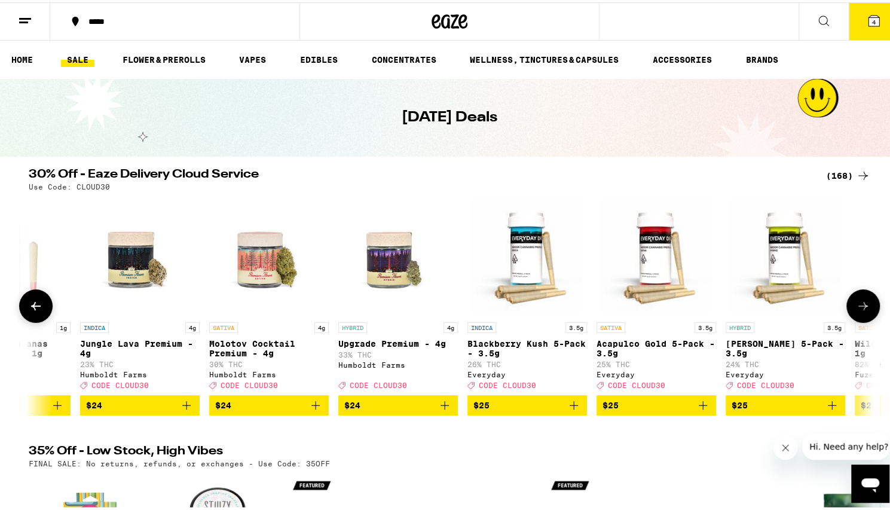
click at [860, 308] on icon at bounding box center [864, 304] width 10 height 8
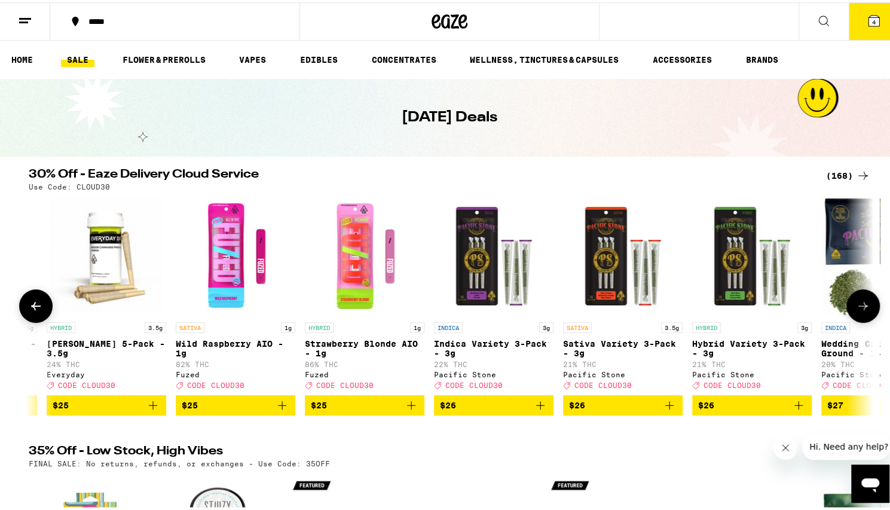
scroll to position [0, 8538]
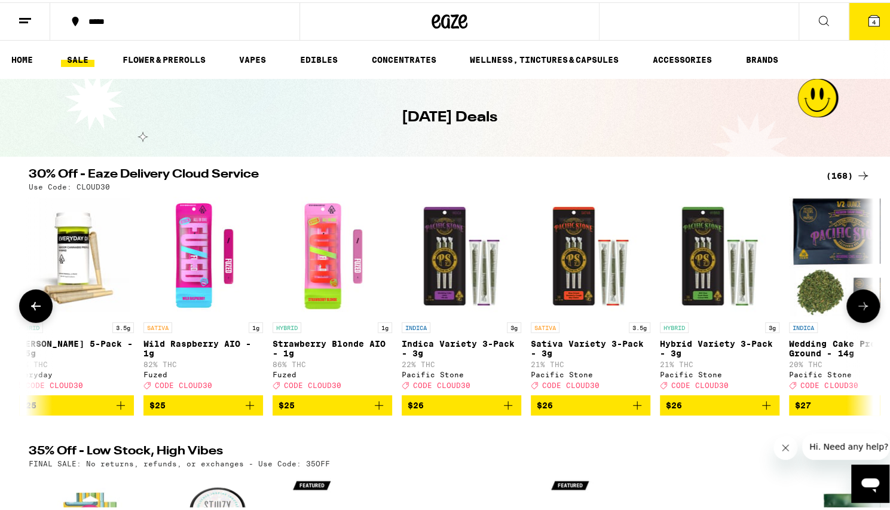
click at [860, 308] on icon at bounding box center [864, 304] width 10 height 8
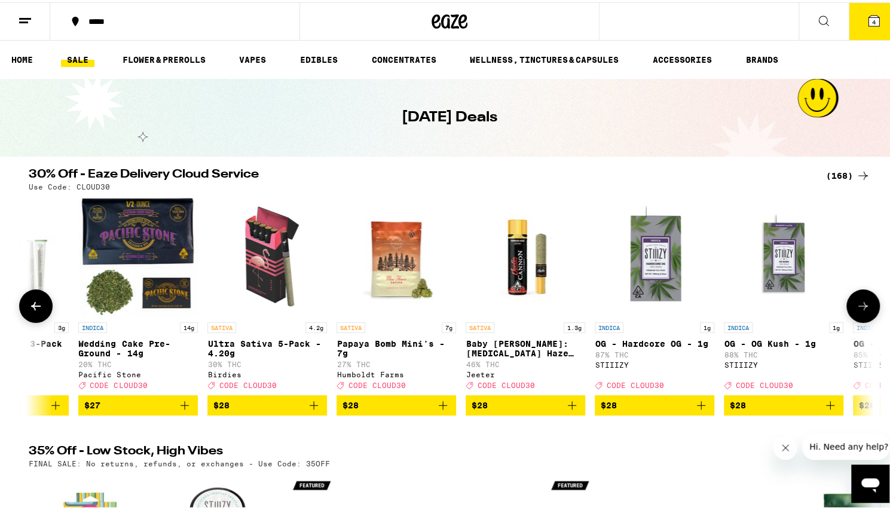
scroll to position [0, 9249]
click at [860, 309] on icon at bounding box center [863, 304] width 14 height 14
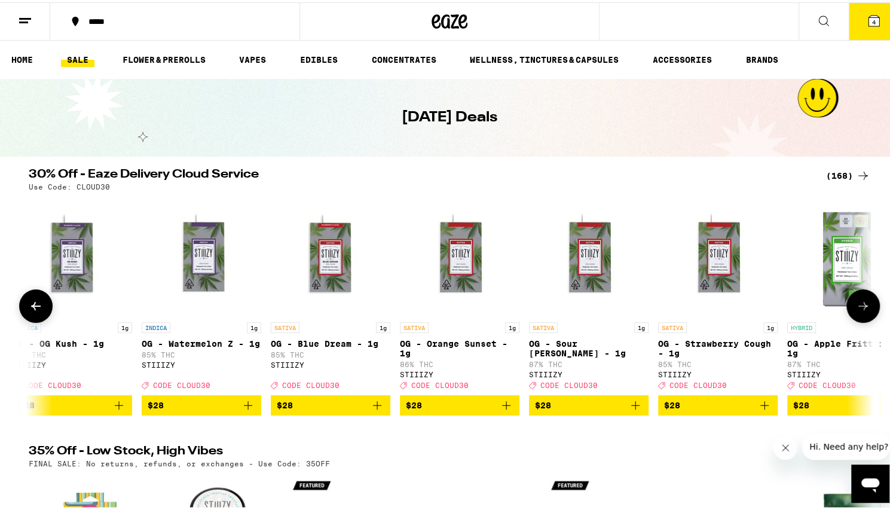
scroll to position [0, 9960]
click at [860, 309] on icon at bounding box center [863, 304] width 14 height 14
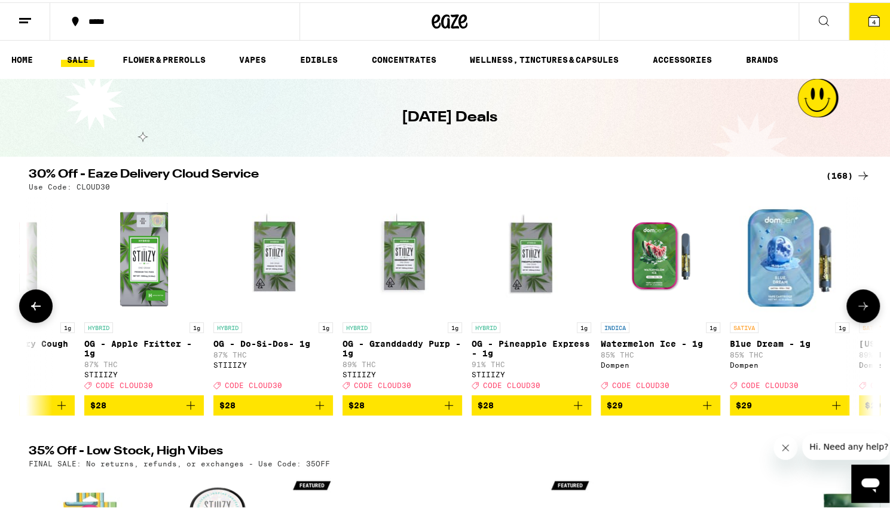
scroll to position [0, 10672]
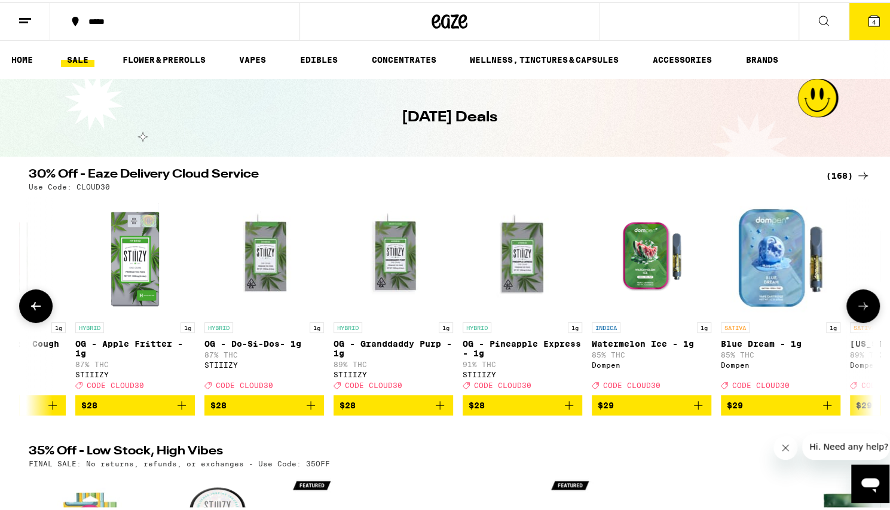
click at [860, 309] on icon at bounding box center [863, 304] width 14 height 14
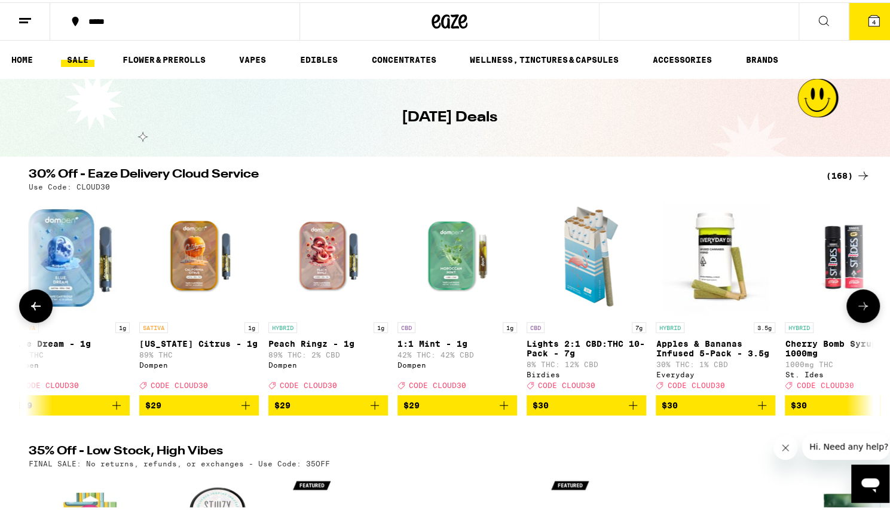
scroll to position [0, 11383]
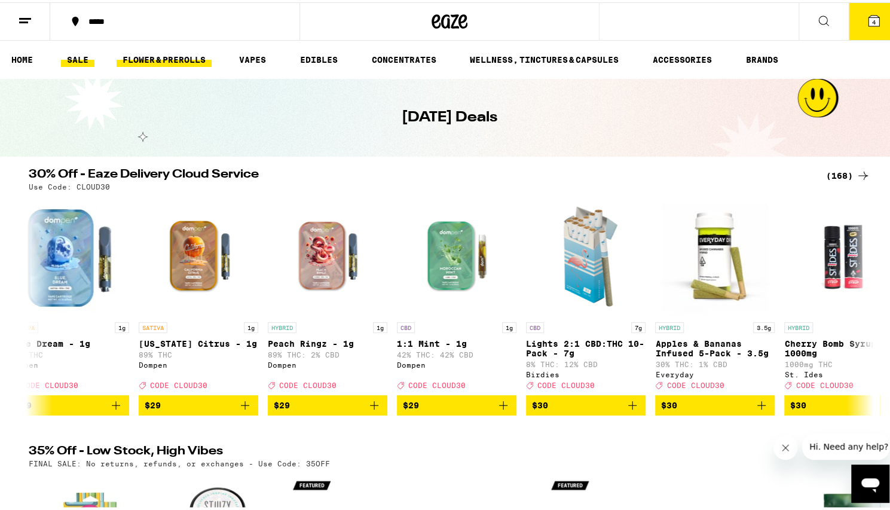
click at [183, 60] on link "FLOWER & PREROLLS" at bounding box center [164, 57] width 95 height 14
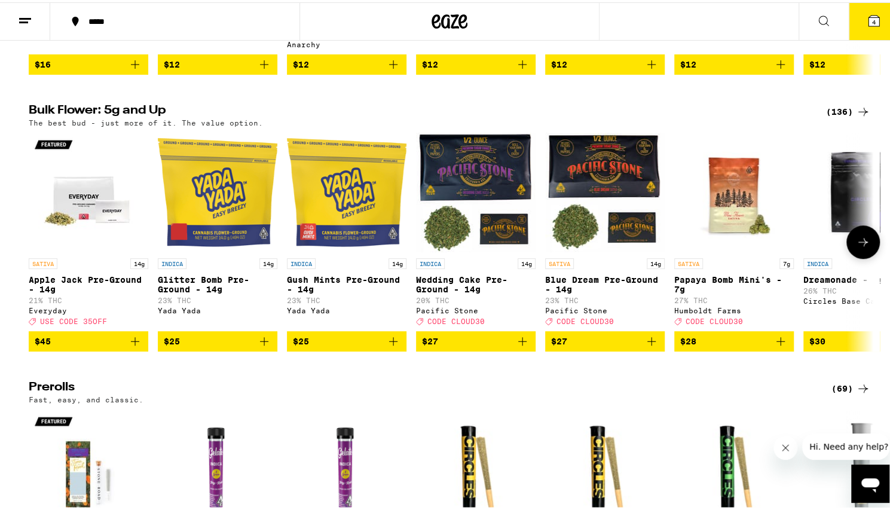
scroll to position [333, 0]
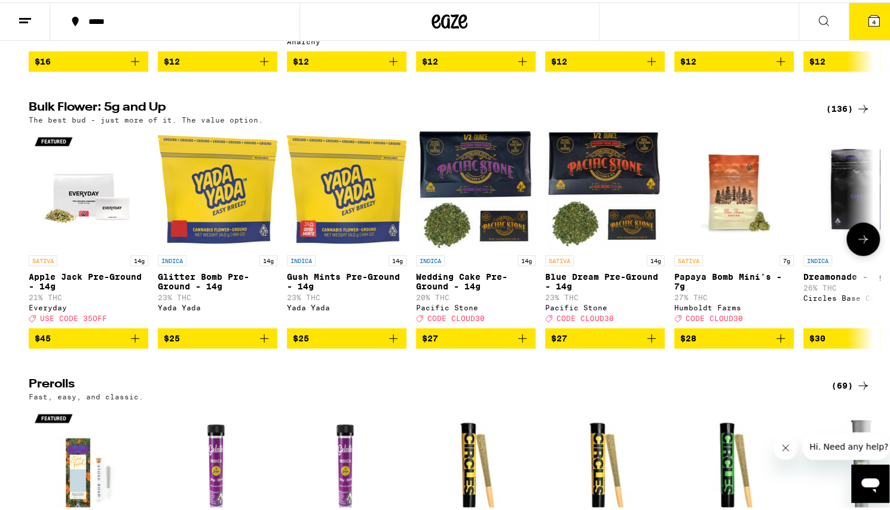
click at [859, 241] on icon at bounding box center [864, 237] width 10 height 8
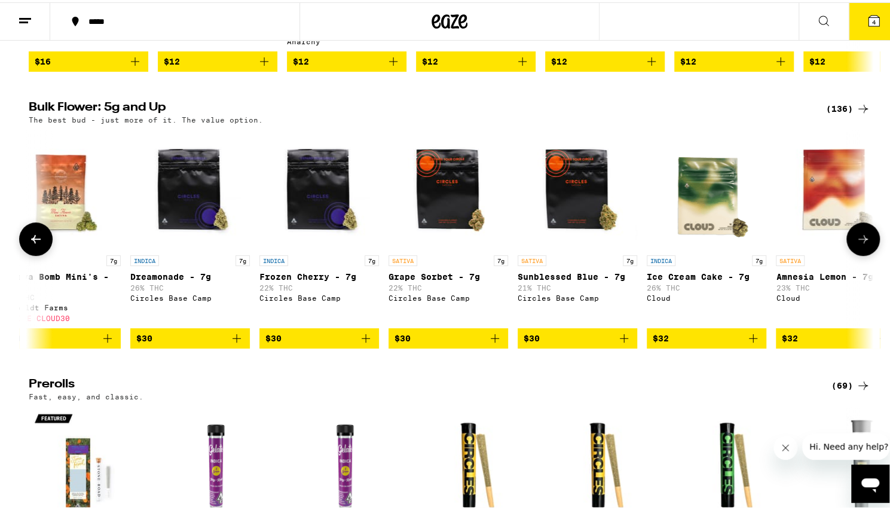
scroll to position [0, 711]
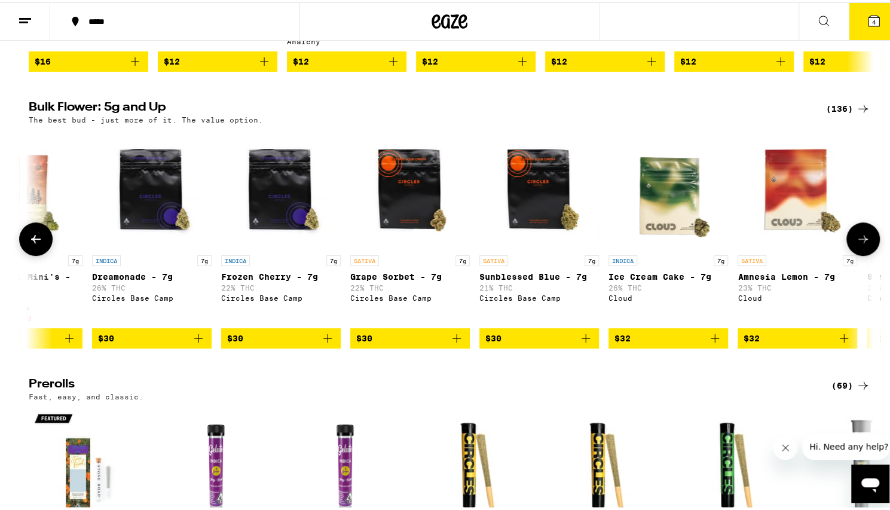
click at [859, 241] on icon at bounding box center [864, 237] width 10 height 8
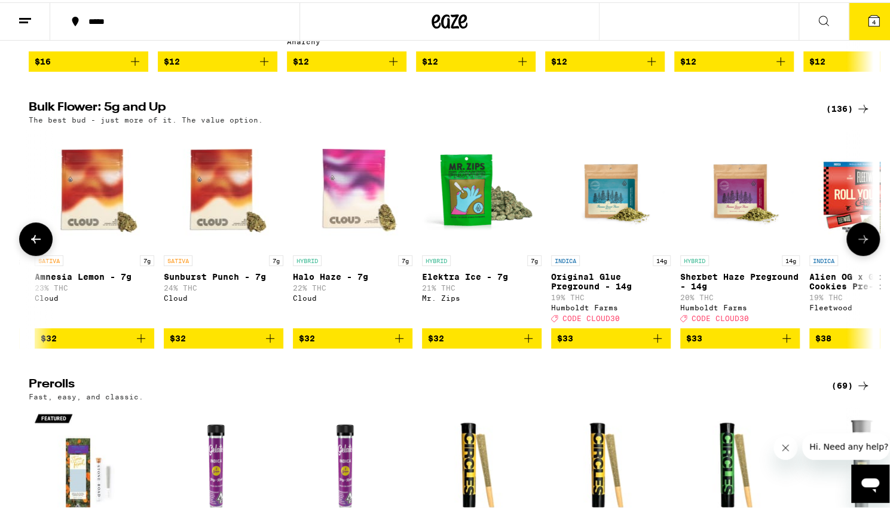
scroll to position [0, 1423]
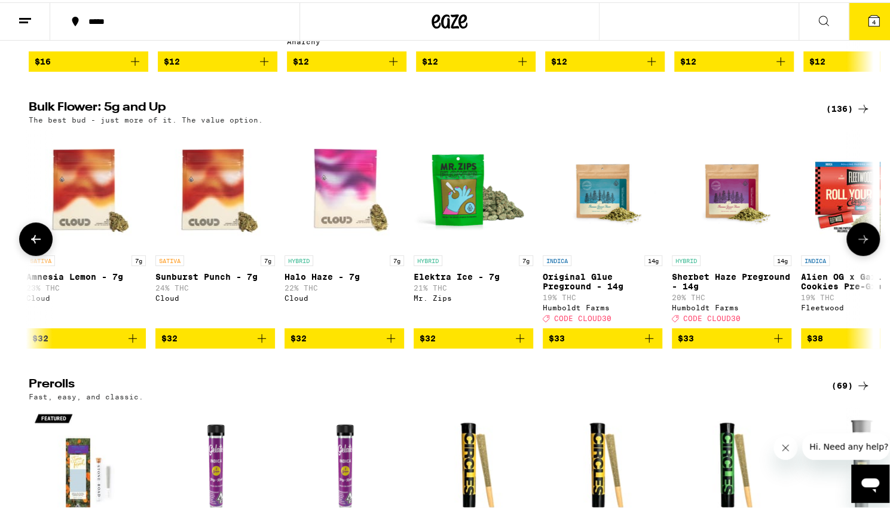
click at [869, 253] on button at bounding box center [863, 236] width 33 height 33
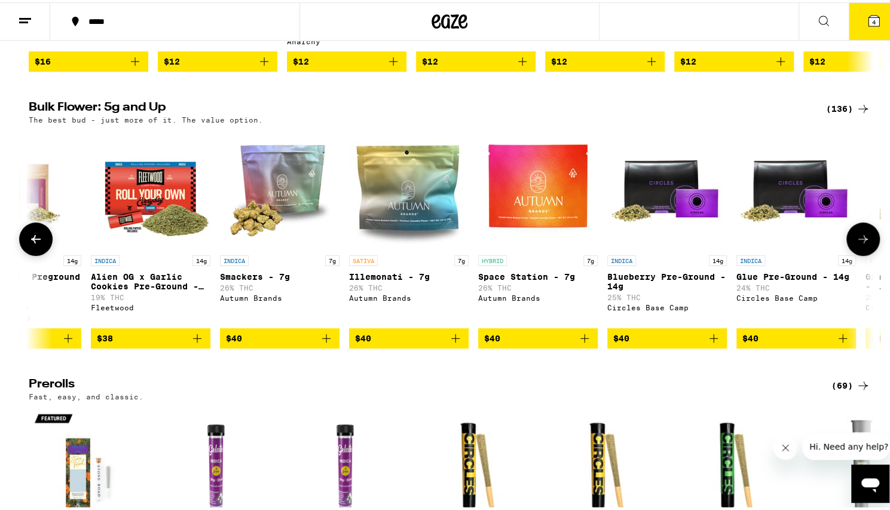
scroll to position [0, 2134]
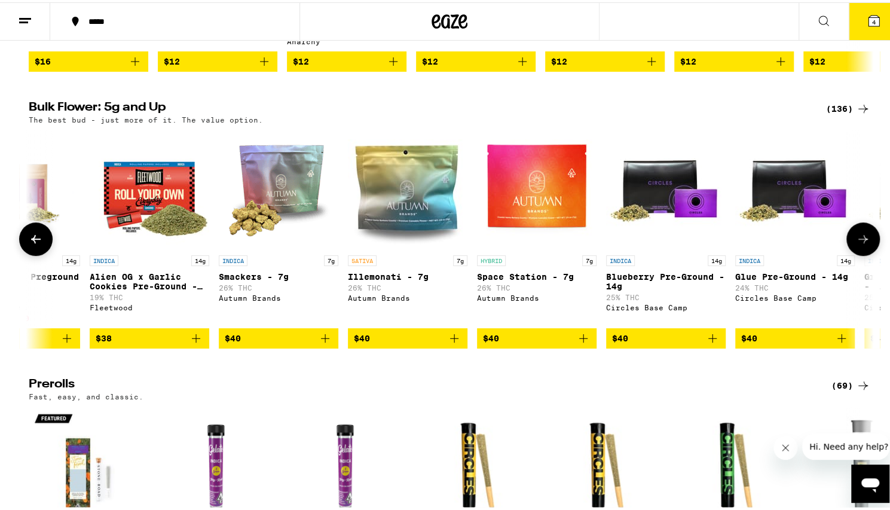
click at [33, 244] on icon at bounding box center [36, 237] width 14 height 14
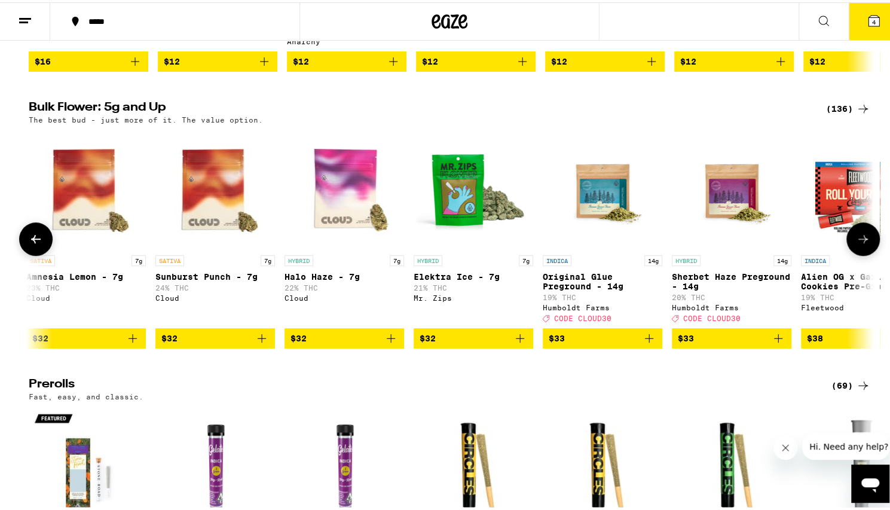
scroll to position [0, 1423]
click at [775, 340] on icon "Add to bag" at bounding box center [778, 336] width 8 height 8
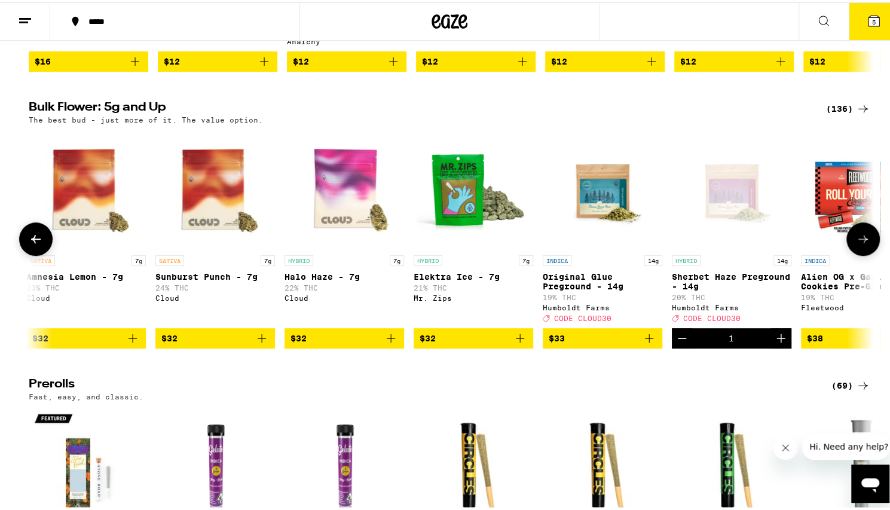
click at [859, 241] on icon at bounding box center [864, 237] width 10 height 8
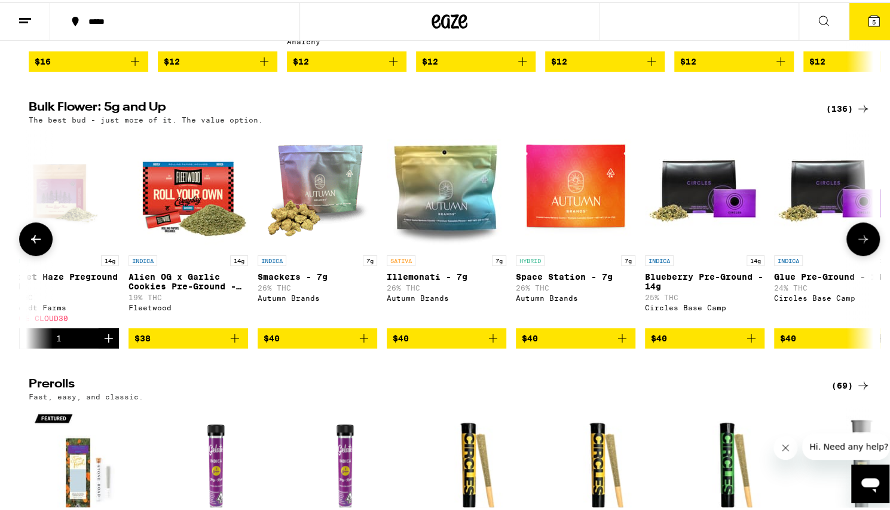
scroll to position [0, 2134]
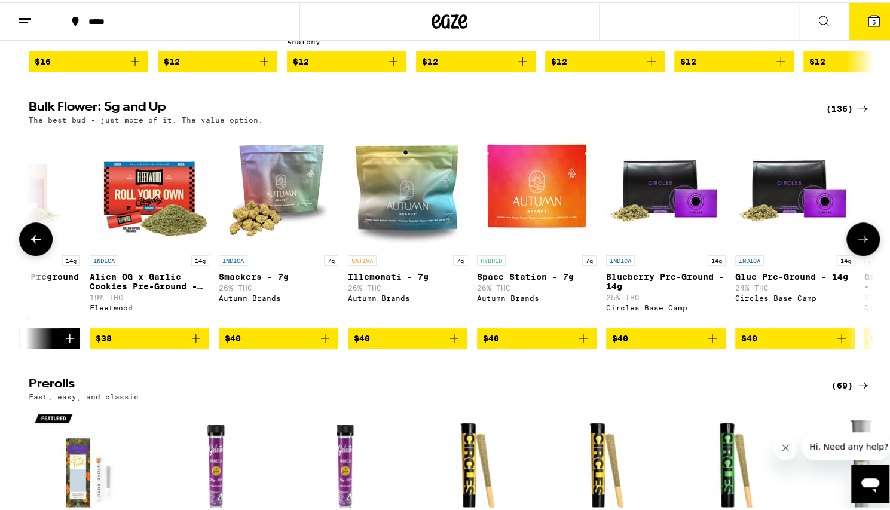
click at [859, 241] on icon at bounding box center [864, 237] width 10 height 8
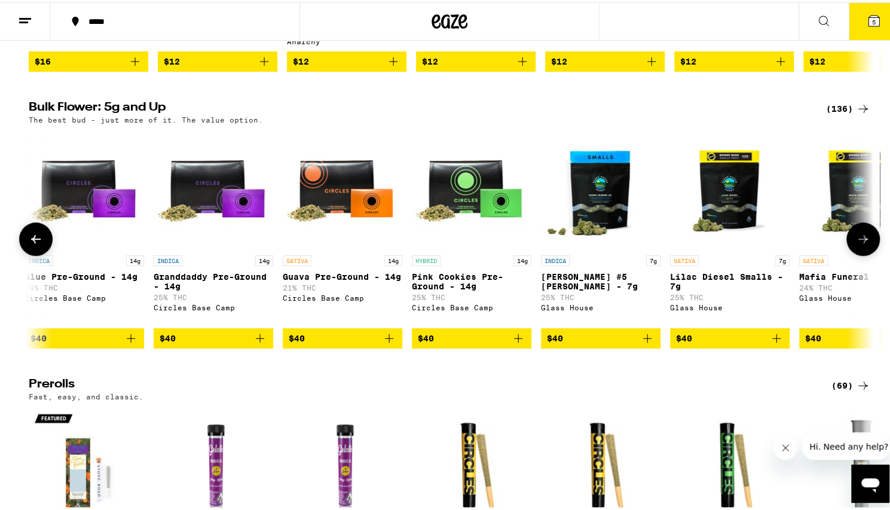
scroll to position [0, 2846]
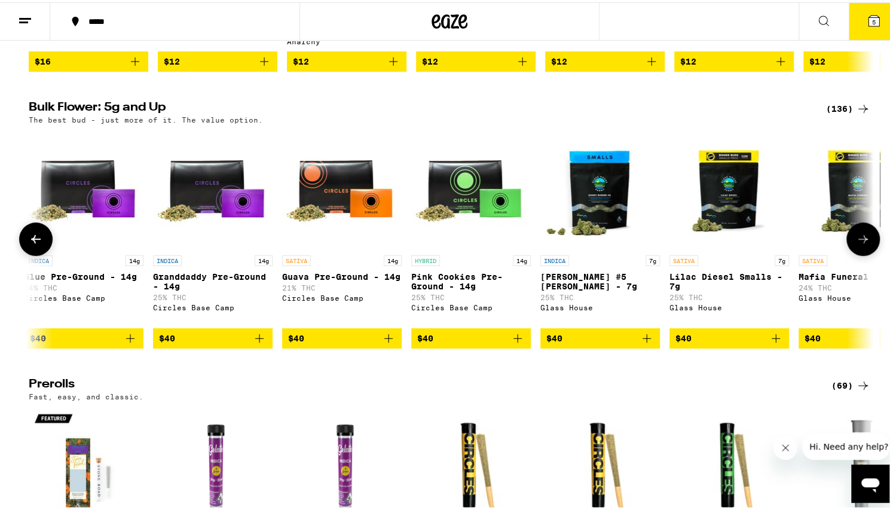
click at [859, 241] on icon at bounding box center [864, 237] width 10 height 8
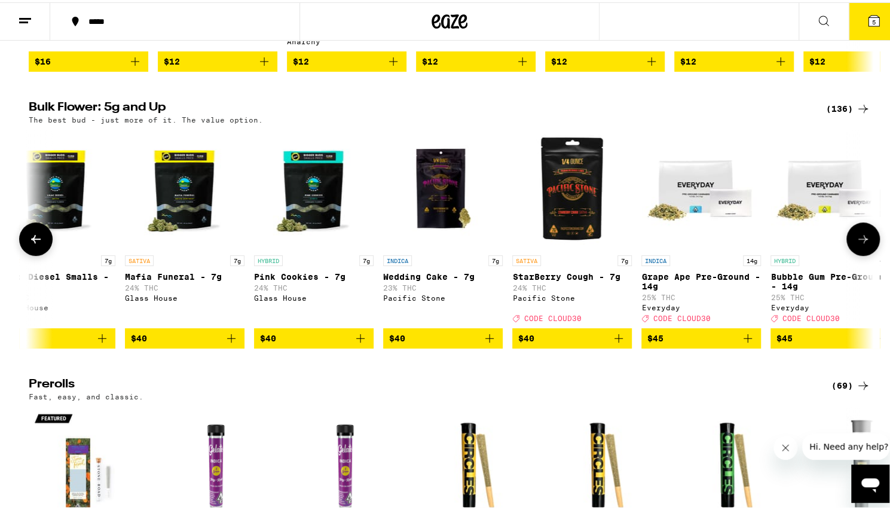
scroll to position [0, 3557]
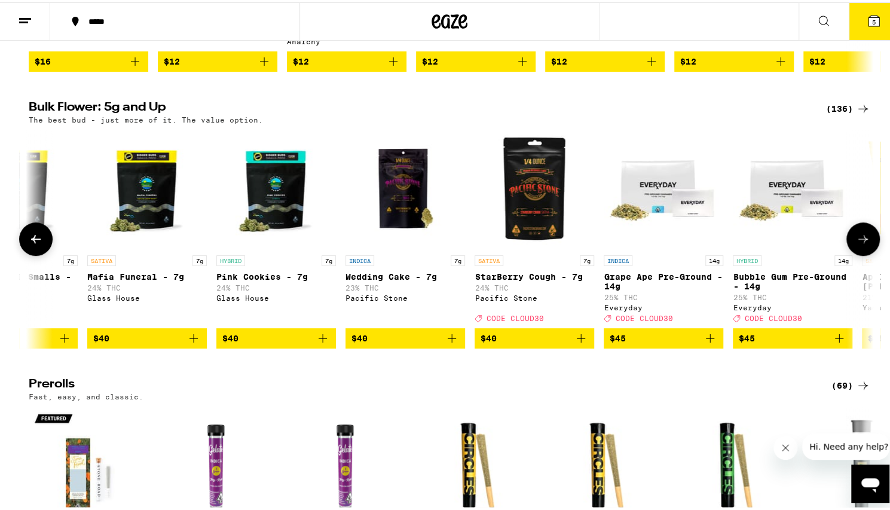
click at [859, 241] on icon at bounding box center [864, 237] width 10 height 8
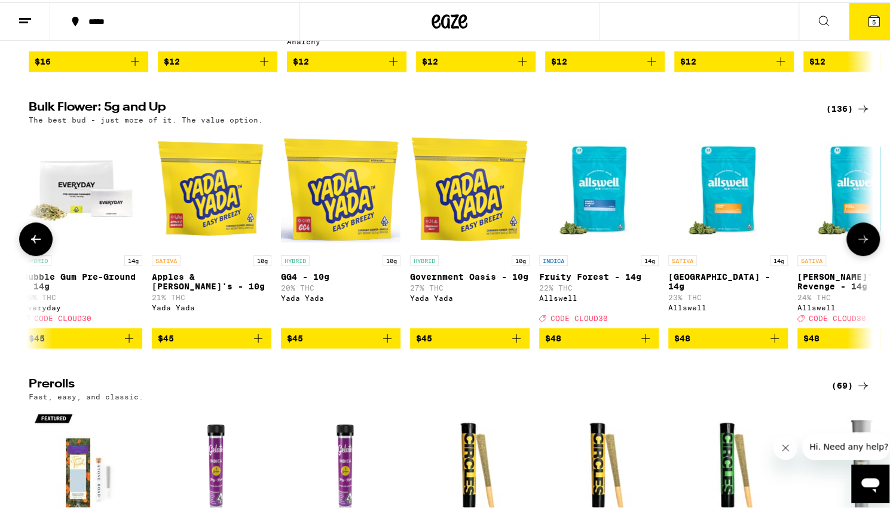
scroll to position [0, 4269]
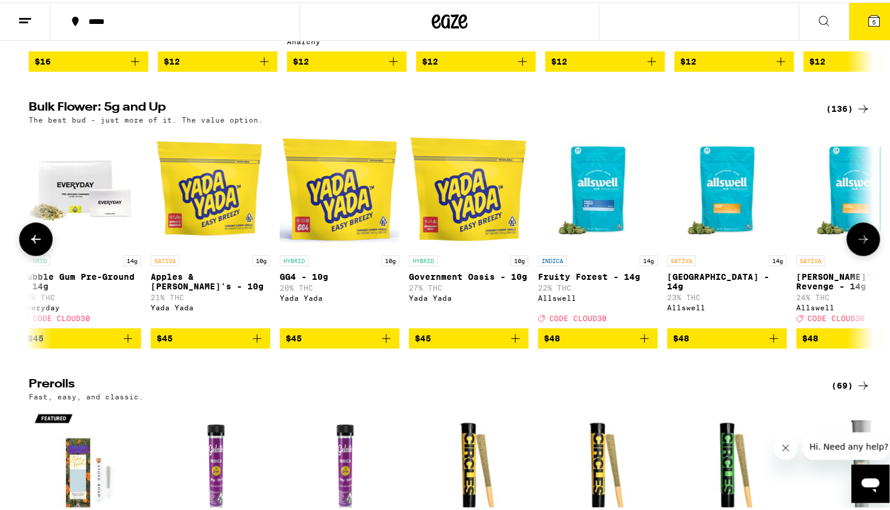
click at [859, 241] on icon at bounding box center [864, 237] width 10 height 8
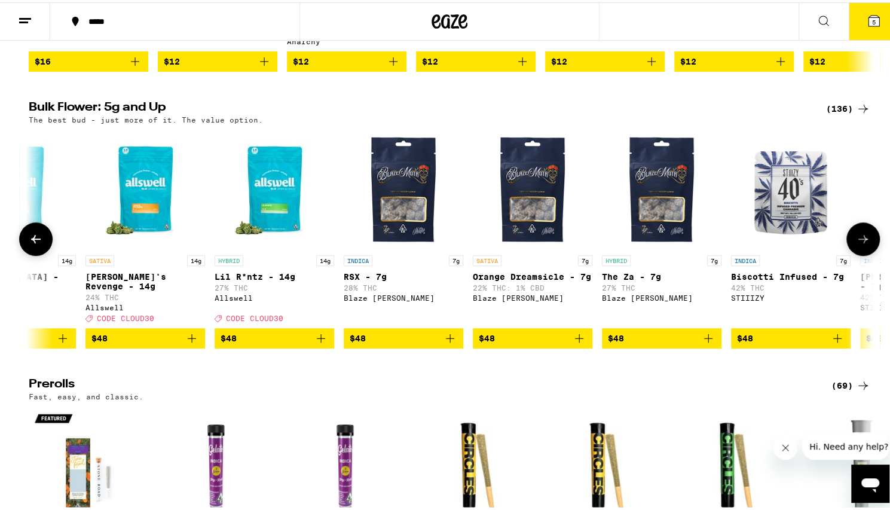
scroll to position [0, 4980]
click at [859, 241] on icon at bounding box center [864, 237] width 10 height 8
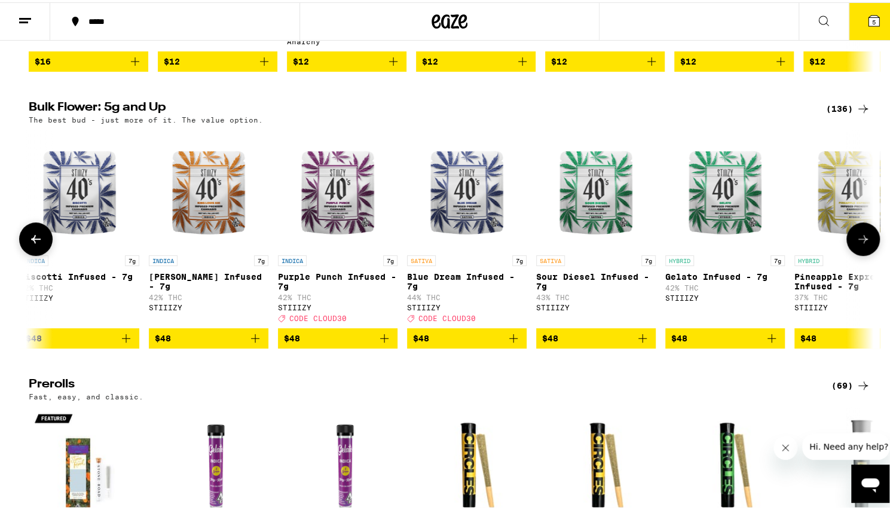
scroll to position [0, 5692]
click at [859, 241] on icon at bounding box center [864, 237] width 10 height 8
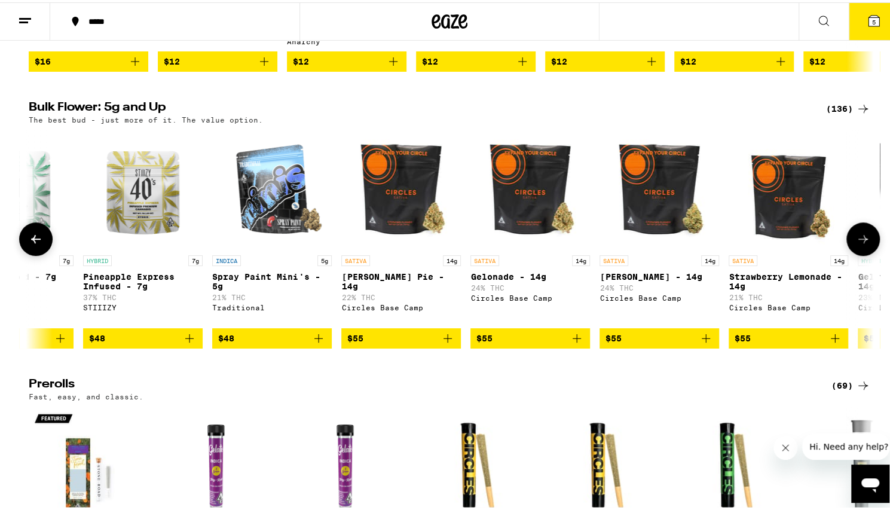
scroll to position [0, 6403]
click at [859, 241] on icon at bounding box center [864, 237] width 10 height 8
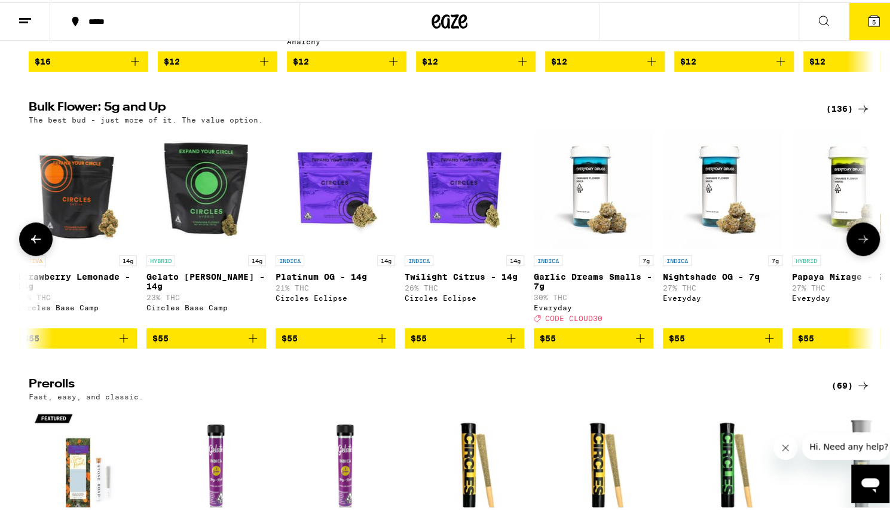
scroll to position [0, 7115]
click at [862, 244] on icon at bounding box center [863, 237] width 14 height 14
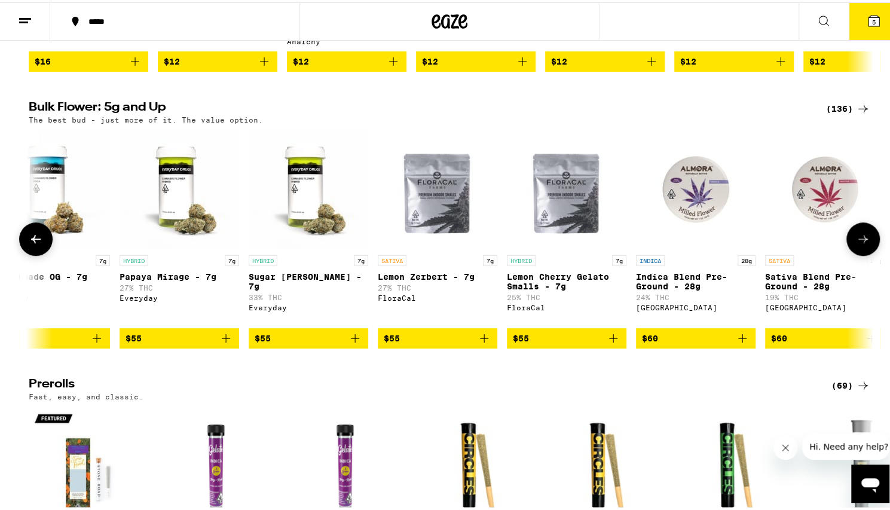
scroll to position [0, 7826]
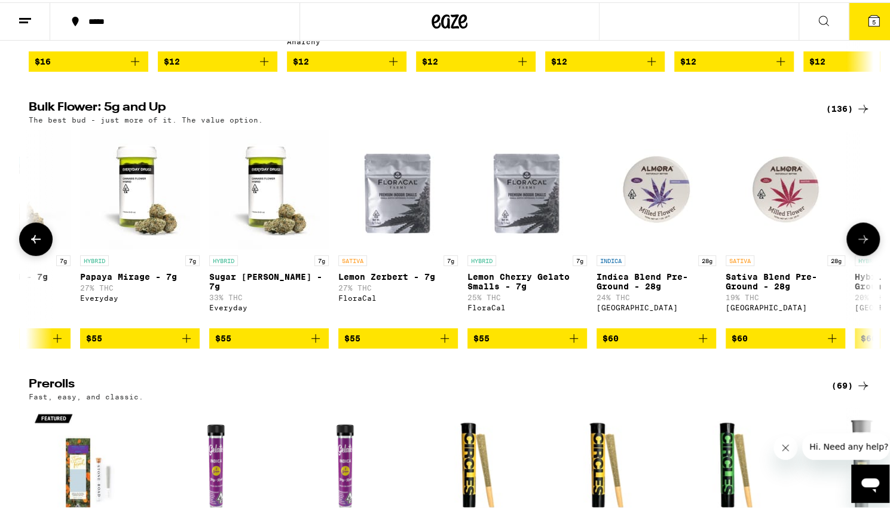
click at [862, 244] on icon at bounding box center [863, 237] width 14 height 14
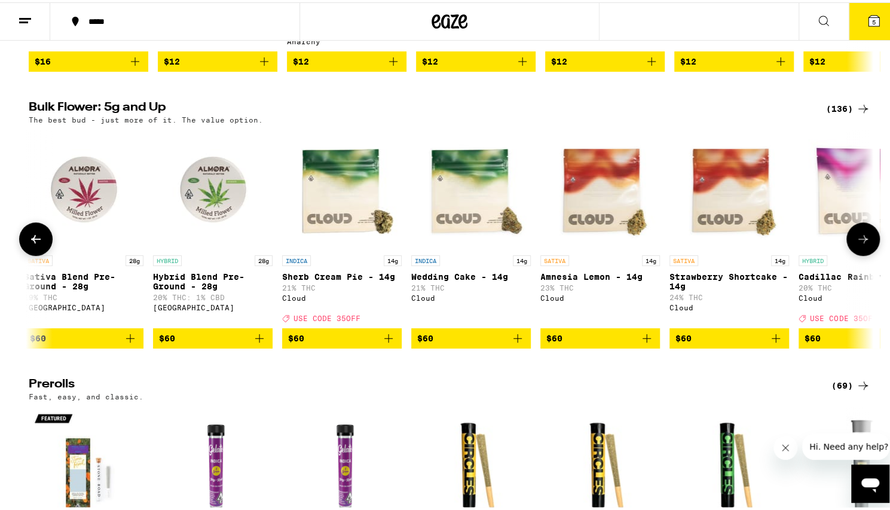
scroll to position [0, 8538]
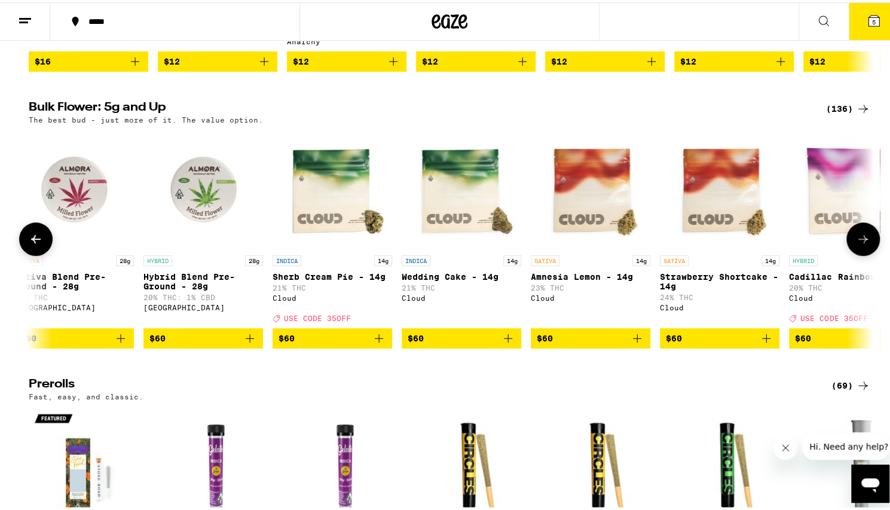
click at [862, 244] on icon at bounding box center [863, 237] width 14 height 14
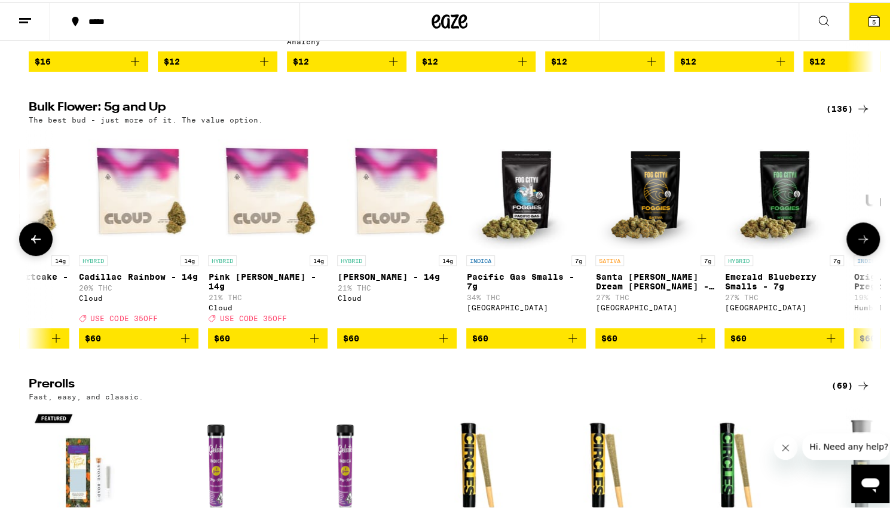
scroll to position [0, 9249]
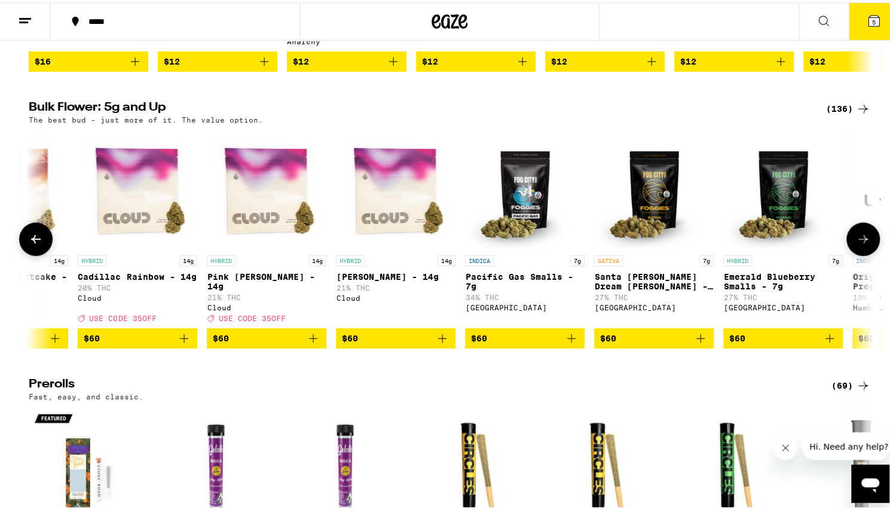
click at [862, 241] on icon at bounding box center [864, 237] width 10 height 8
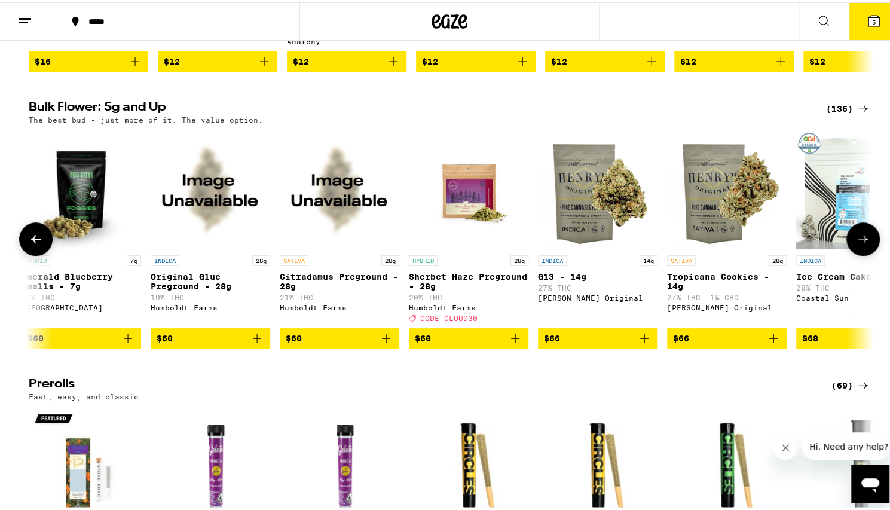
scroll to position [0, 9960]
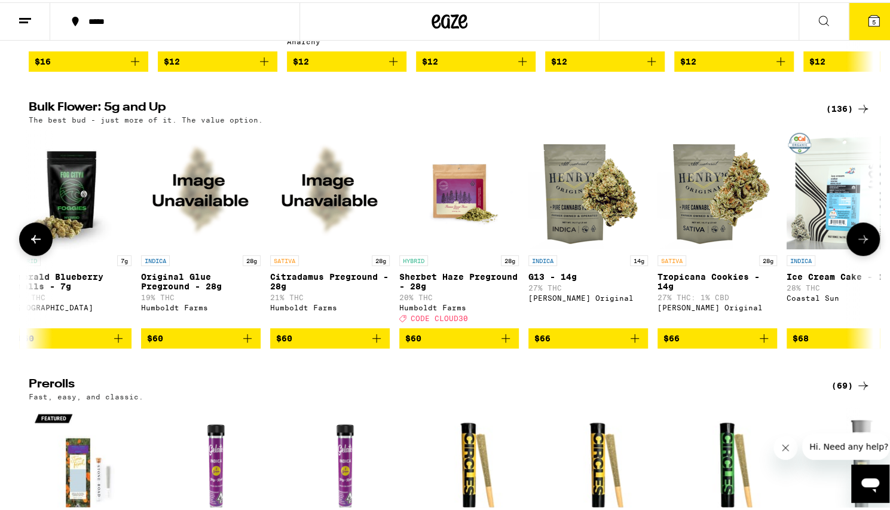
click at [860, 241] on icon at bounding box center [864, 237] width 10 height 8
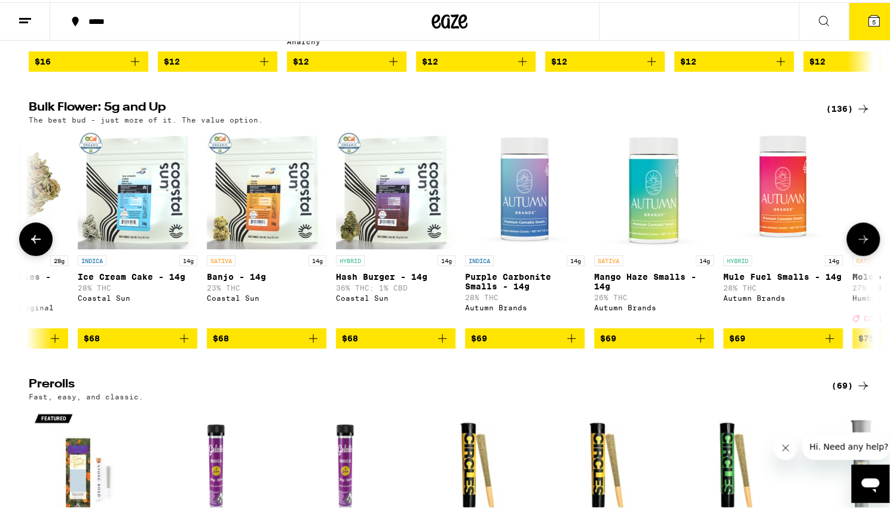
scroll to position [0, 10672]
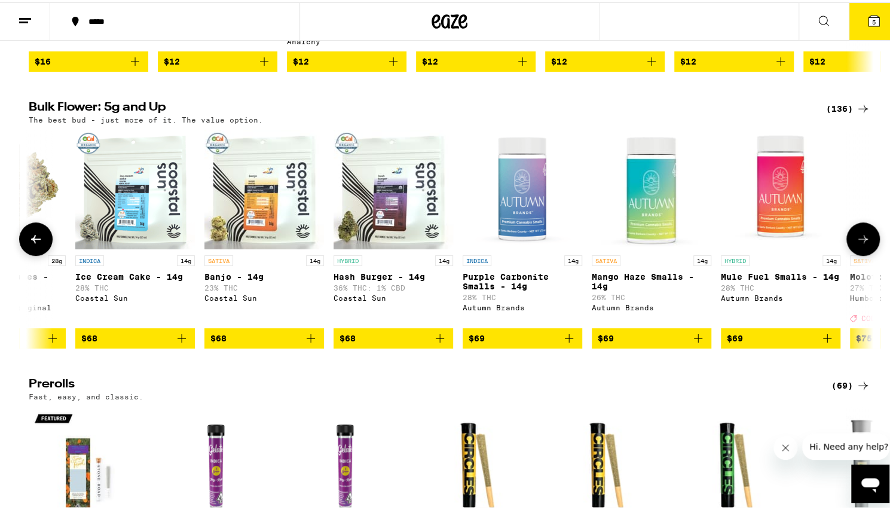
click at [860, 241] on icon at bounding box center [864, 237] width 10 height 8
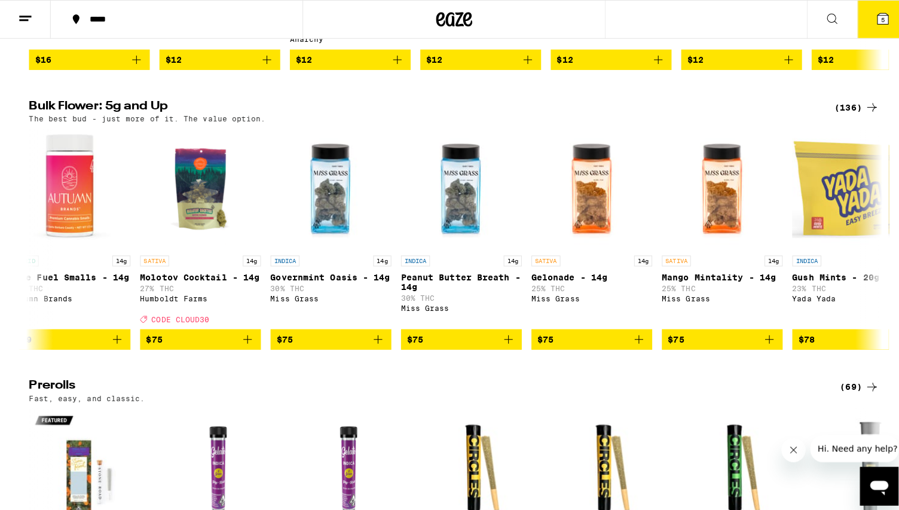
scroll to position [0, 0]
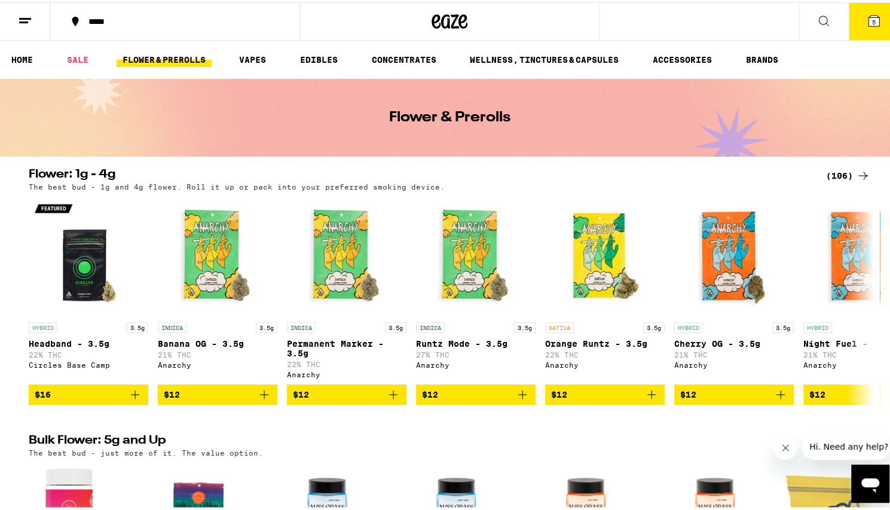
click at [870, 14] on icon at bounding box center [874, 18] width 14 height 14
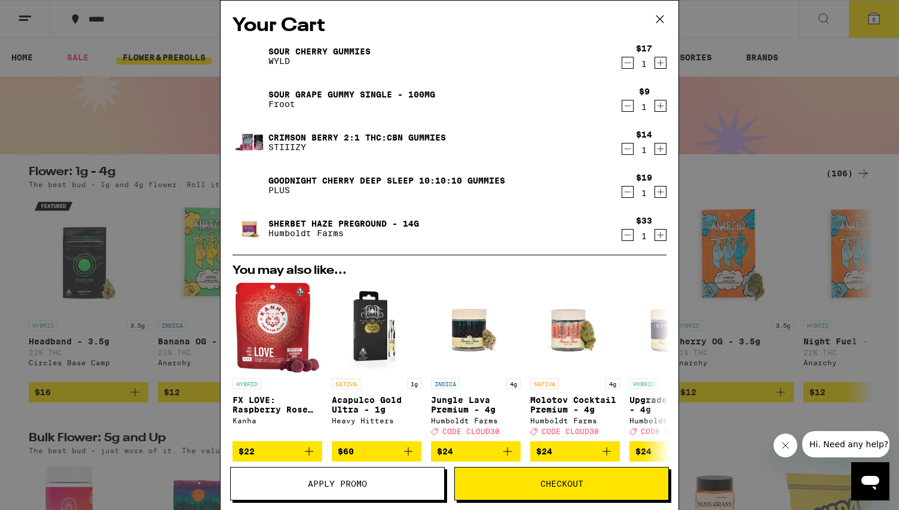
click at [655, 65] on icon "Increment" at bounding box center [660, 63] width 11 height 14
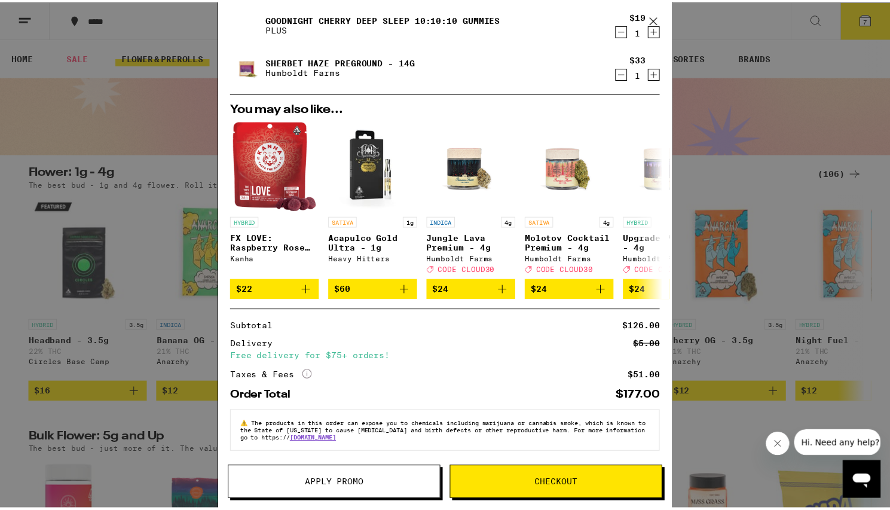
scroll to position [170, 0]
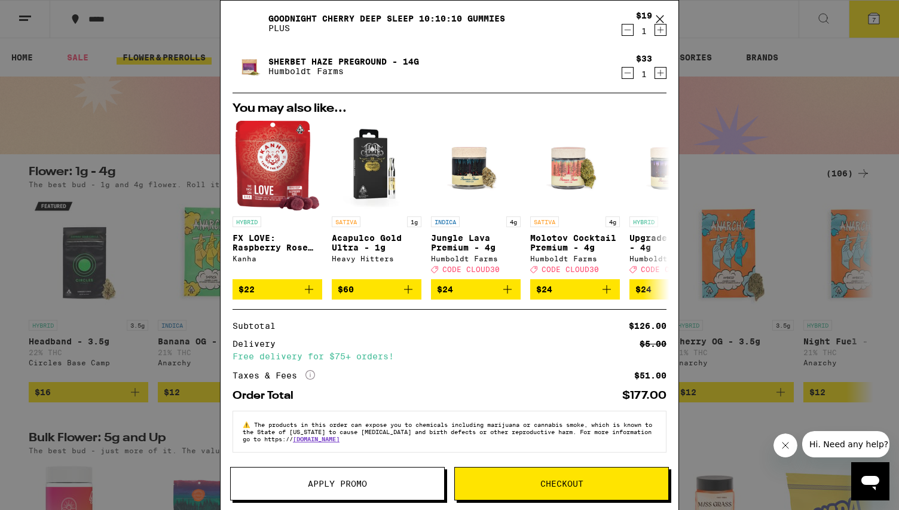
click at [329, 482] on span "Apply Promo" at bounding box center [337, 483] width 59 height 8
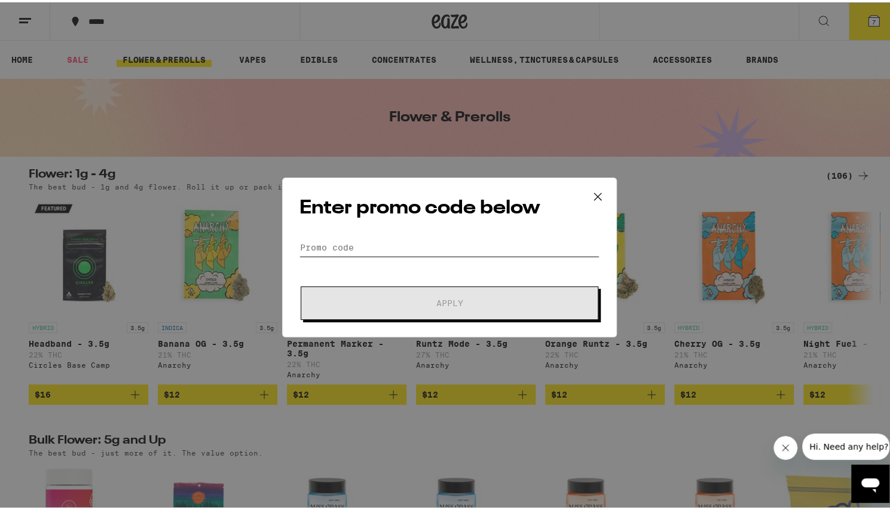
click at [335, 246] on input "Promo Code" at bounding box center [450, 245] width 300 height 18
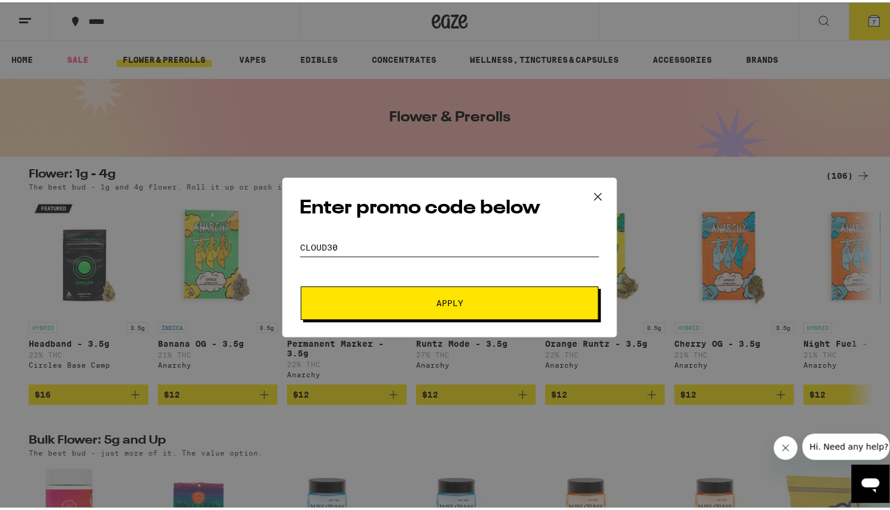
type input "CLOUD30"
click at [416, 300] on span "Apply" at bounding box center [449, 301] width 215 height 8
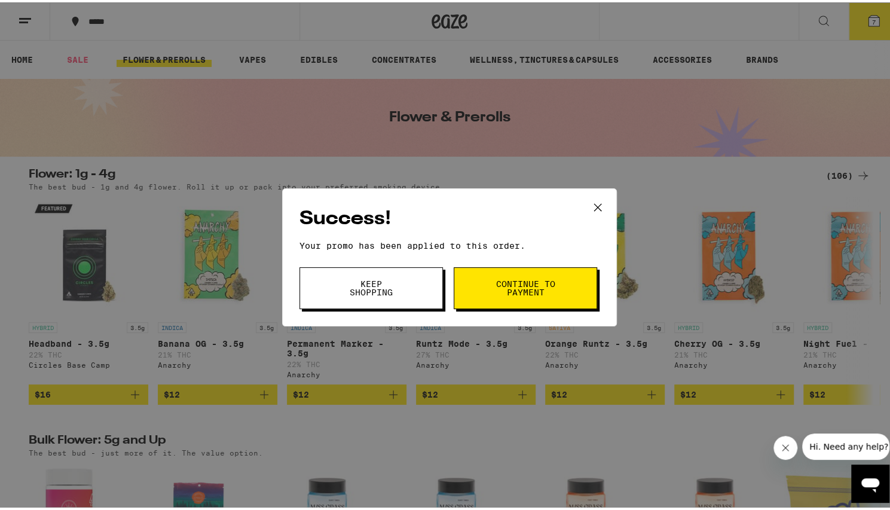
click at [507, 294] on span "Continue to payment" at bounding box center [525, 285] width 61 height 17
